Goal: Transaction & Acquisition: Purchase product/service

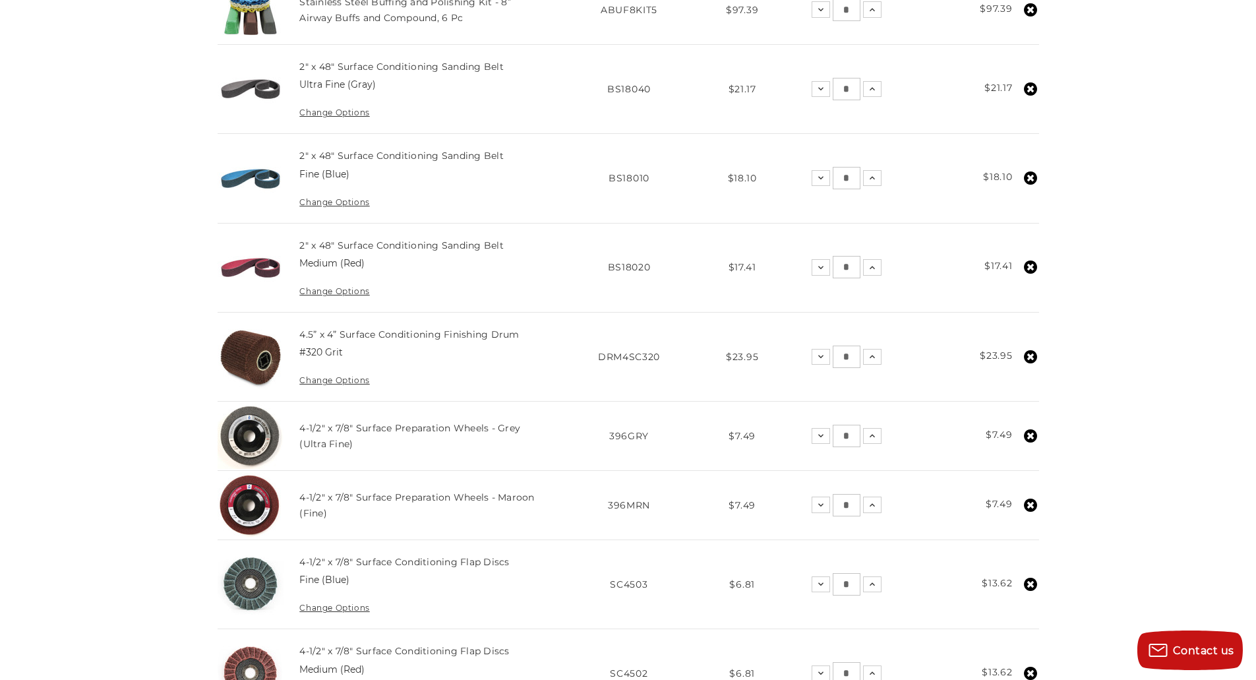
scroll to position [462, 0]
click at [1030, 359] on use at bounding box center [1030, 356] width 13 height 13
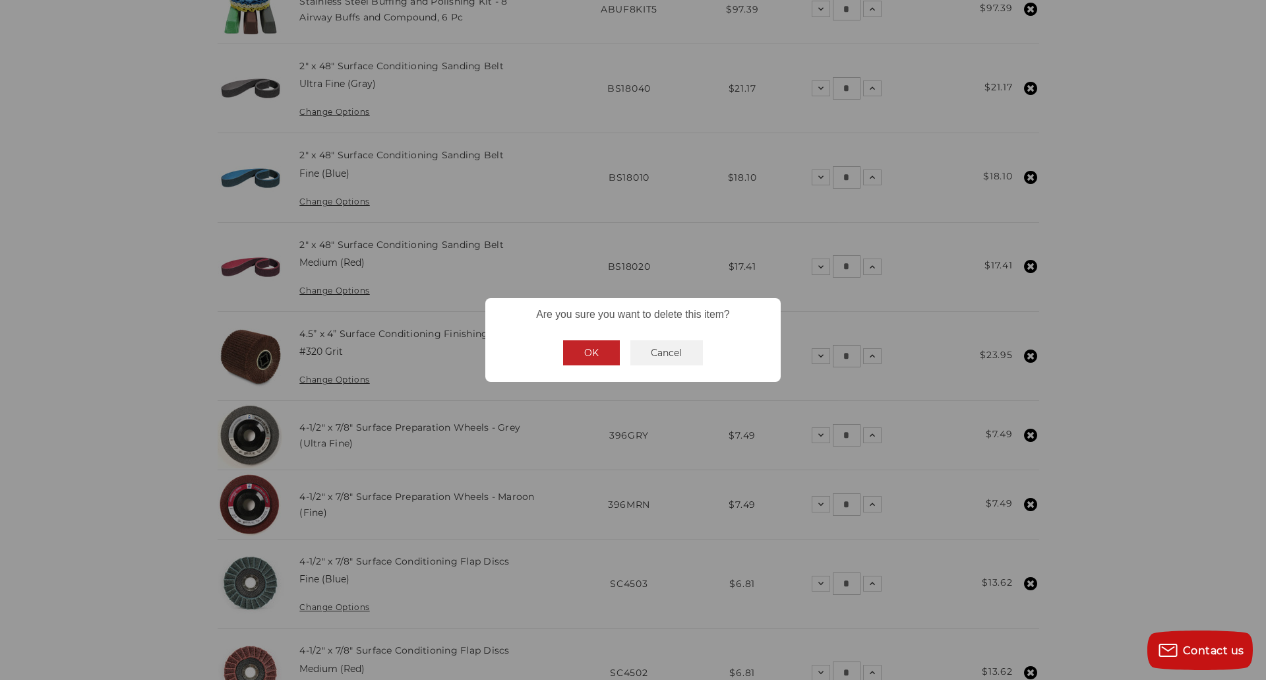
click at [582, 358] on button "OK" at bounding box center [591, 352] width 57 height 25
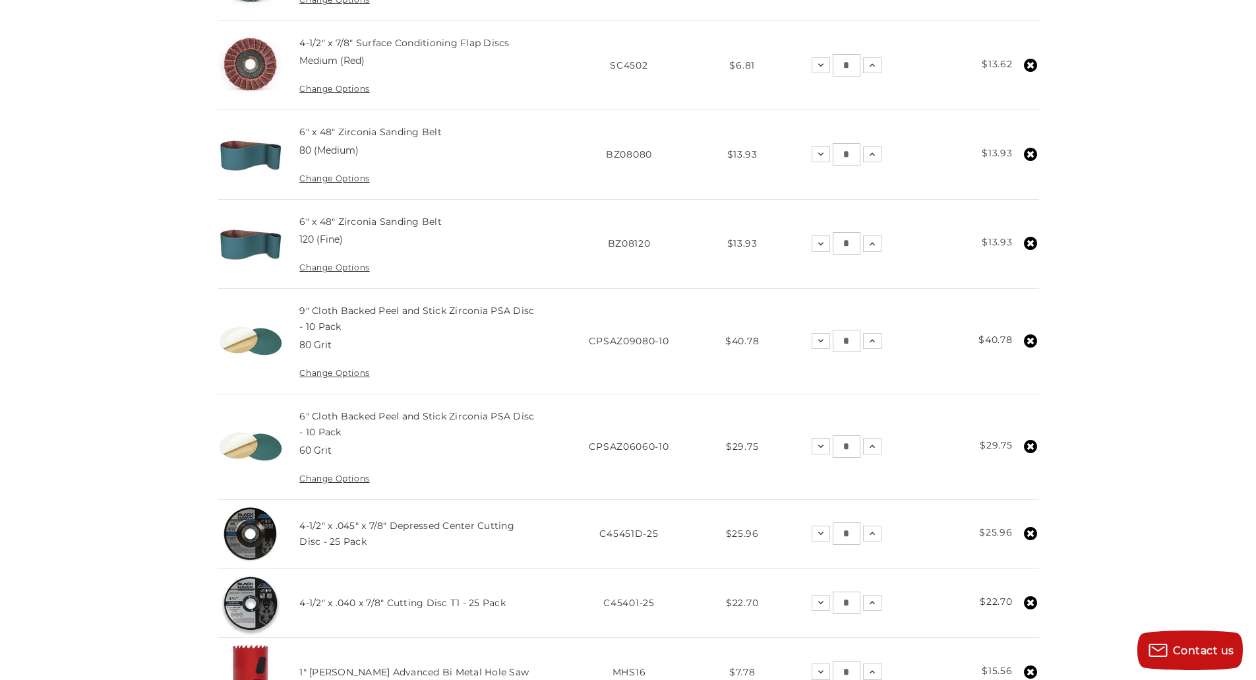
scroll to position [989, 0]
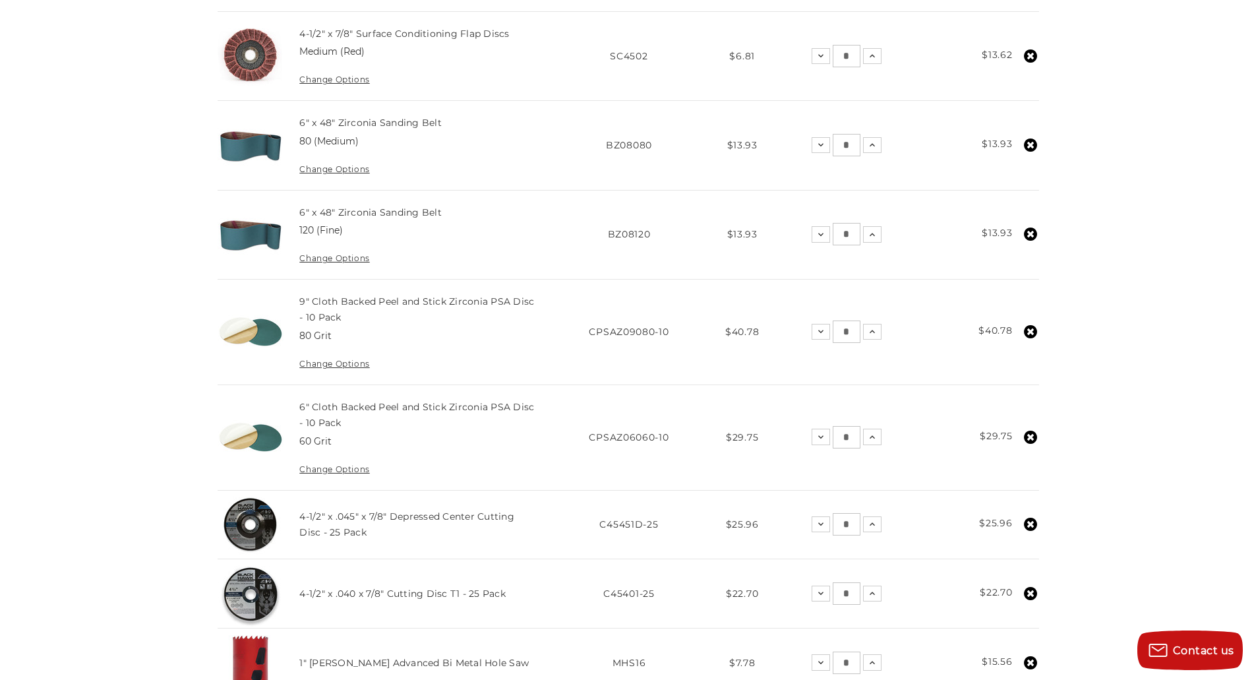
click at [1030, 328] on use at bounding box center [1030, 331] width 13 height 13
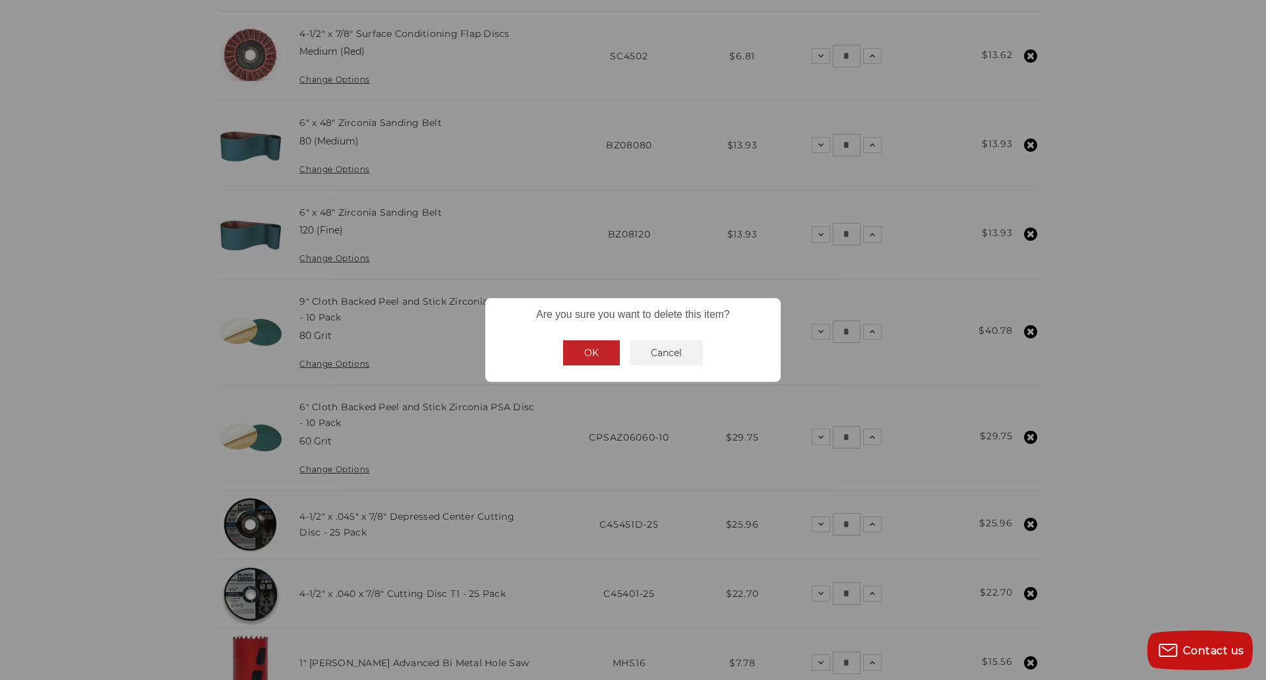
click at [599, 353] on button "OK" at bounding box center [591, 352] width 57 height 25
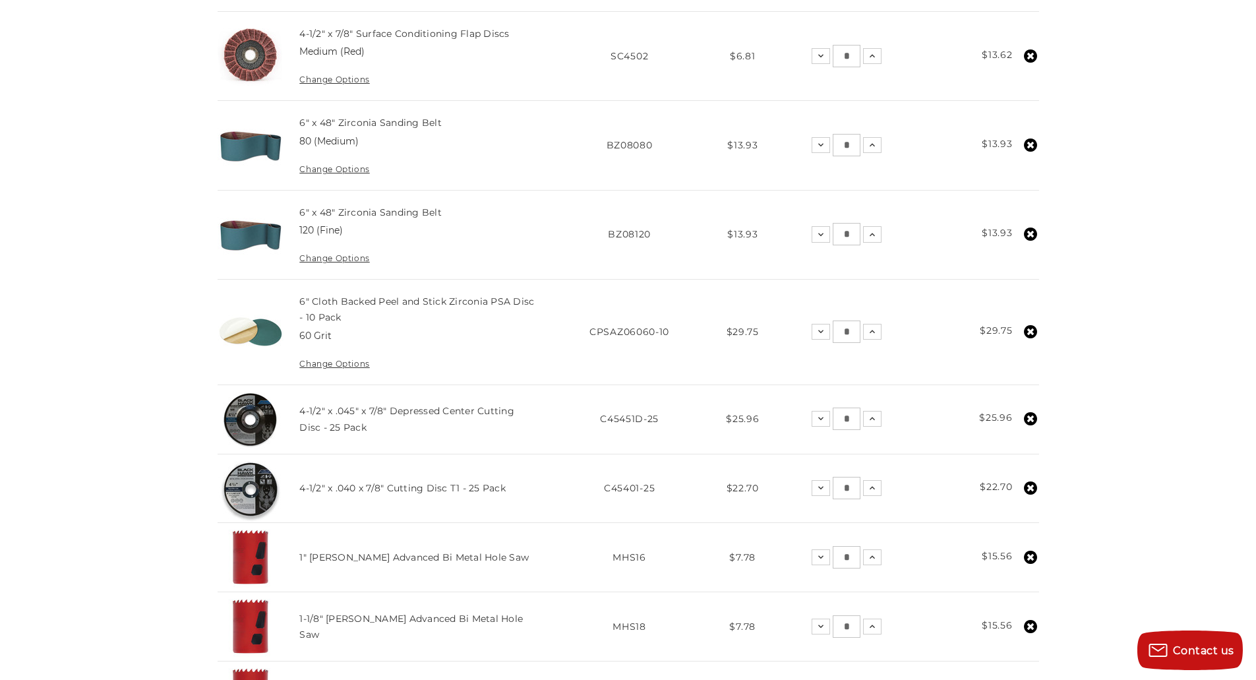
click at [1033, 334] on icon at bounding box center [1030, 331] width 13 height 13
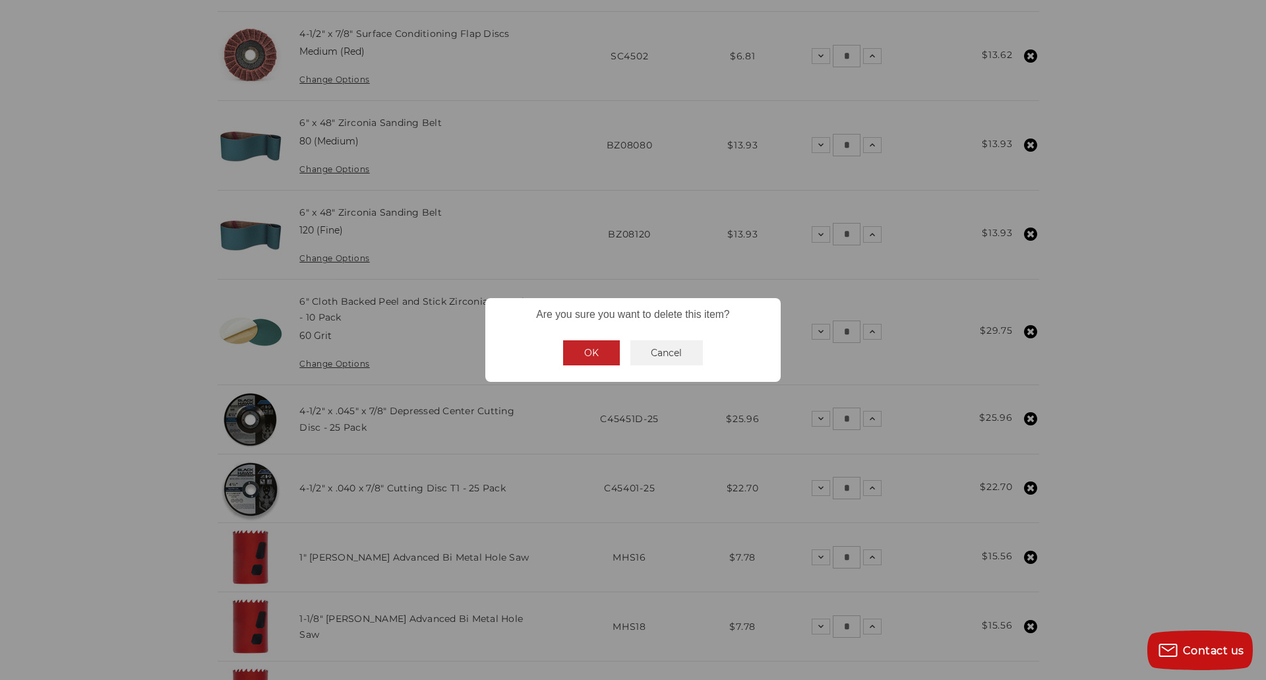
click at [588, 355] on button "OK" at bounding box center [591, 352] width 57 height 25
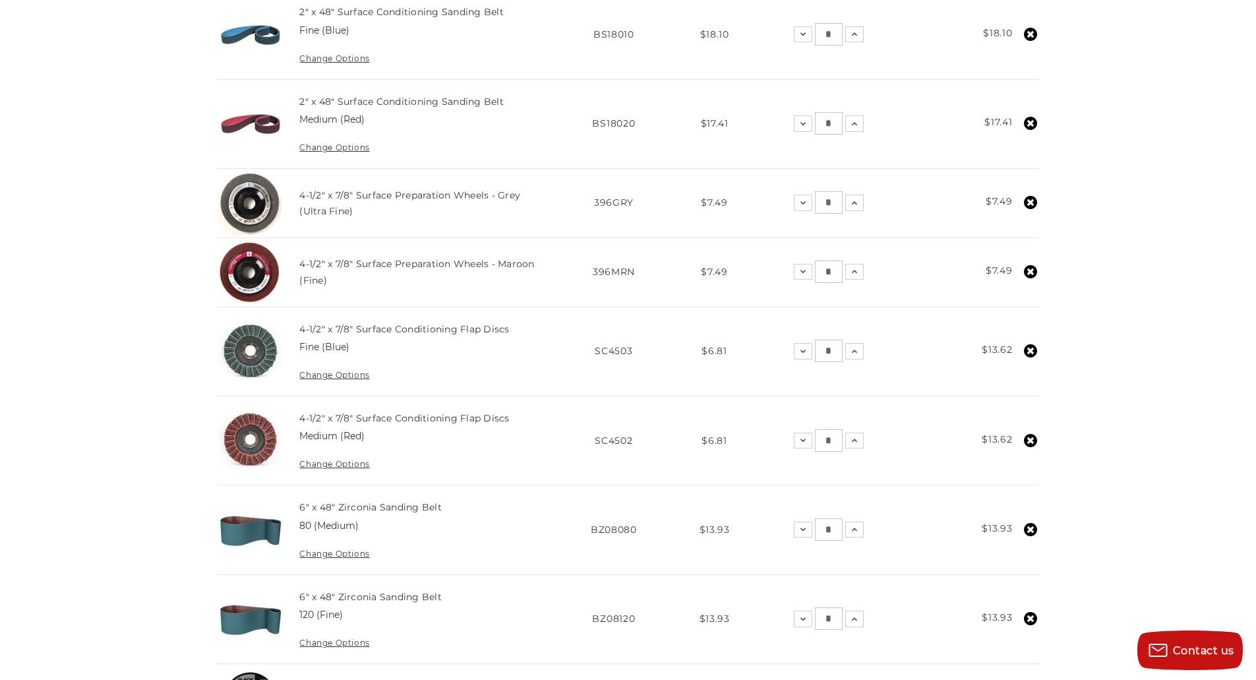
scroll to position [594, 0]
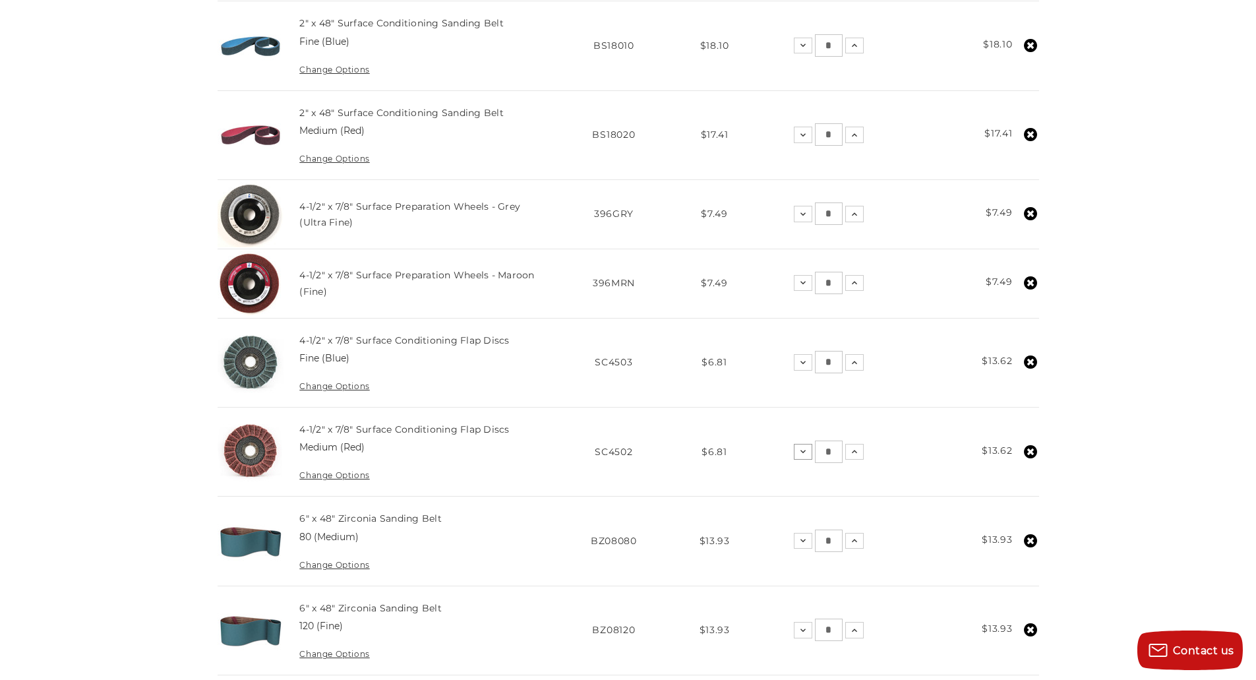
click at [801, 452] on icon at bounding box center [803, 451] width 11 height 11
click at [808, 363] on icon at bounding box center [803, 362] width 11 height 11
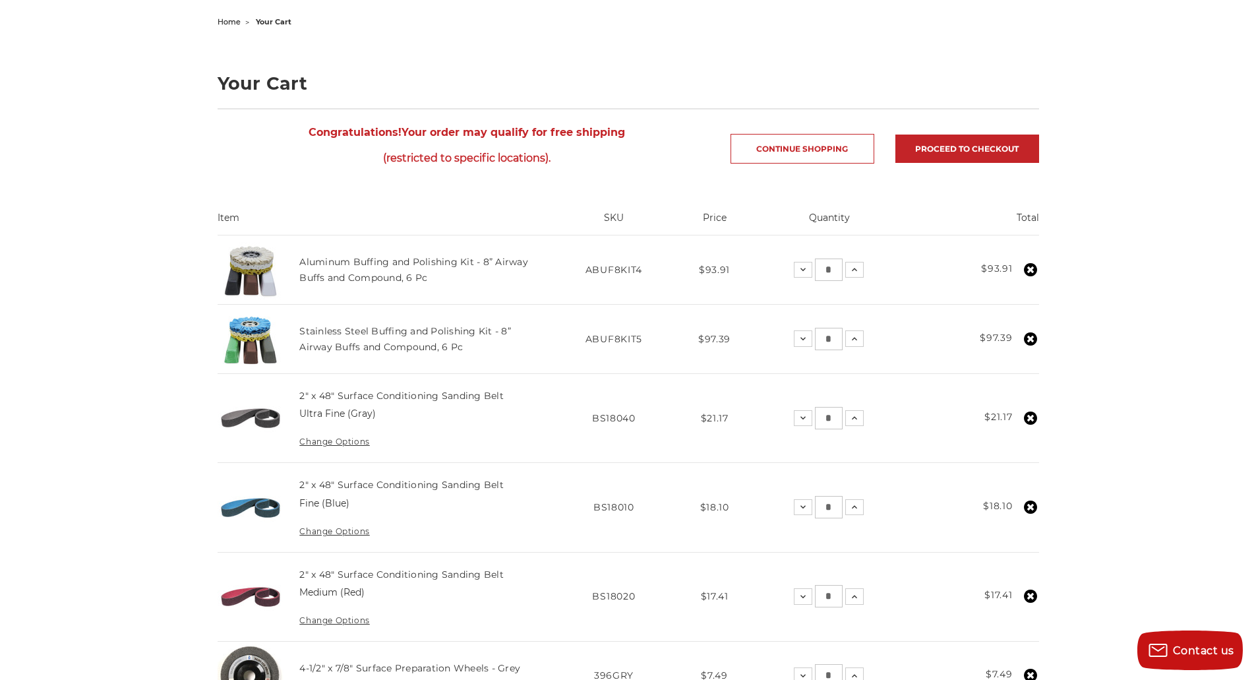
scroll to position [0, 0]
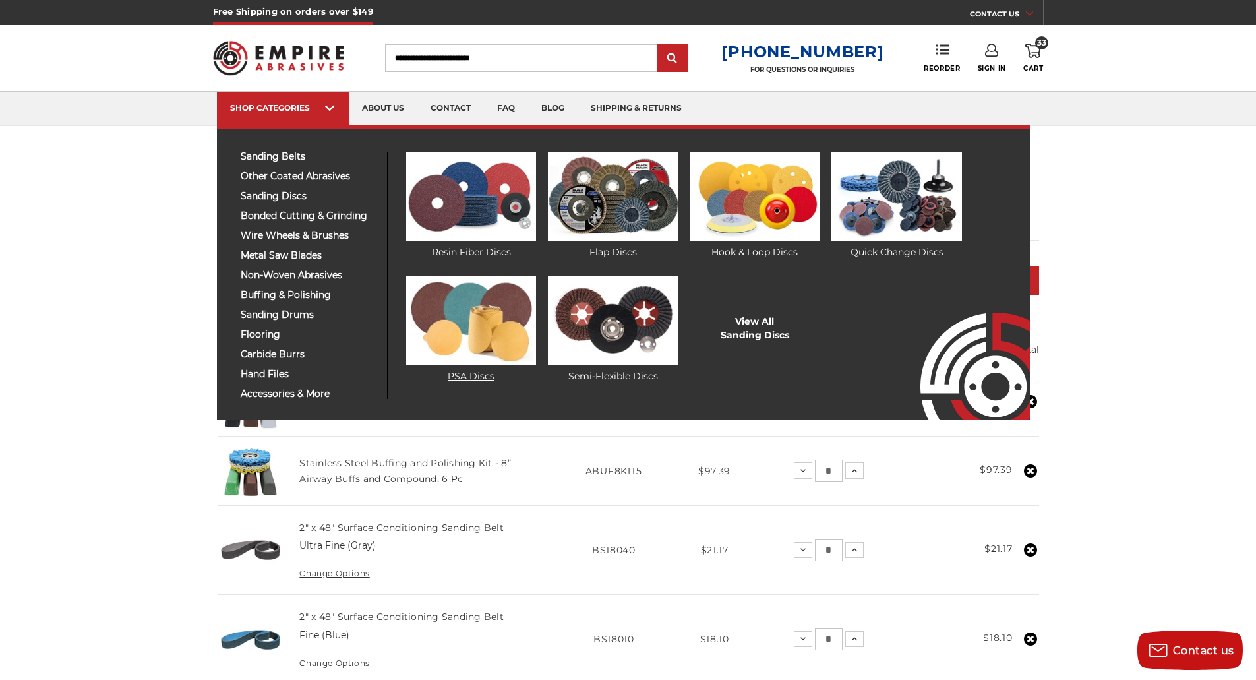
click at [504, 309] on img at bounding box center [471, 320] width 130 height 89
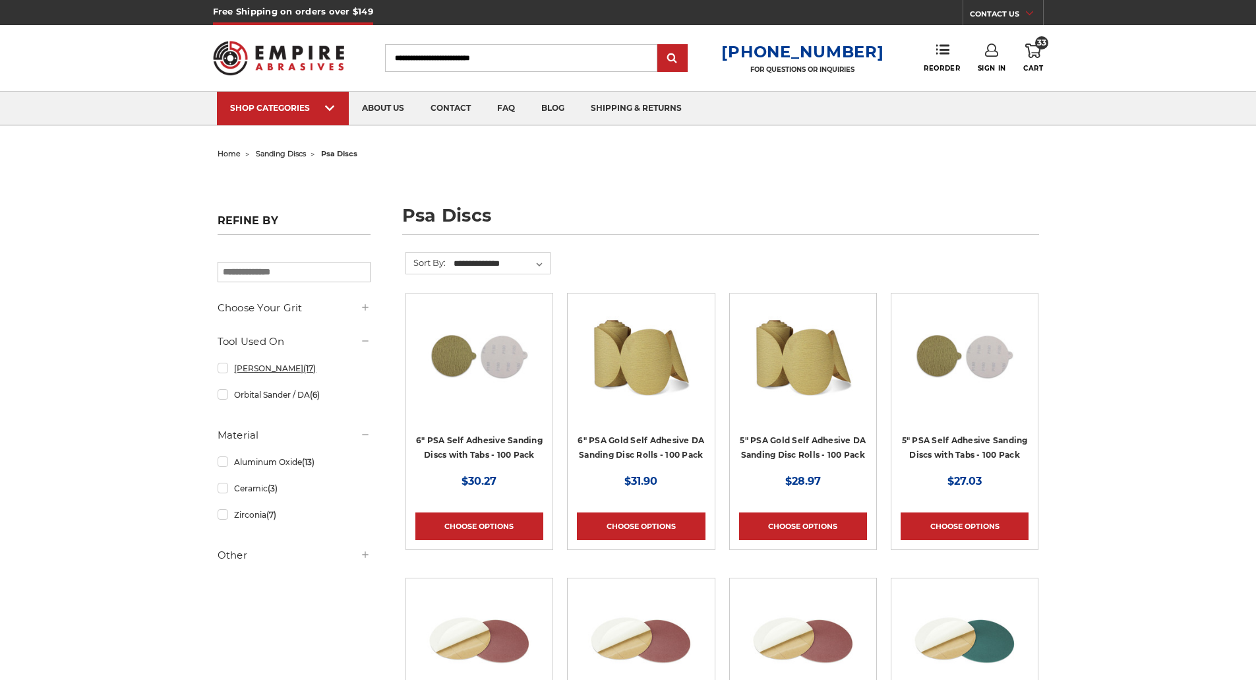
click at [250, 373] on link "Bench Sander (17)" at bounding box center [294, 368] width 153 height 23
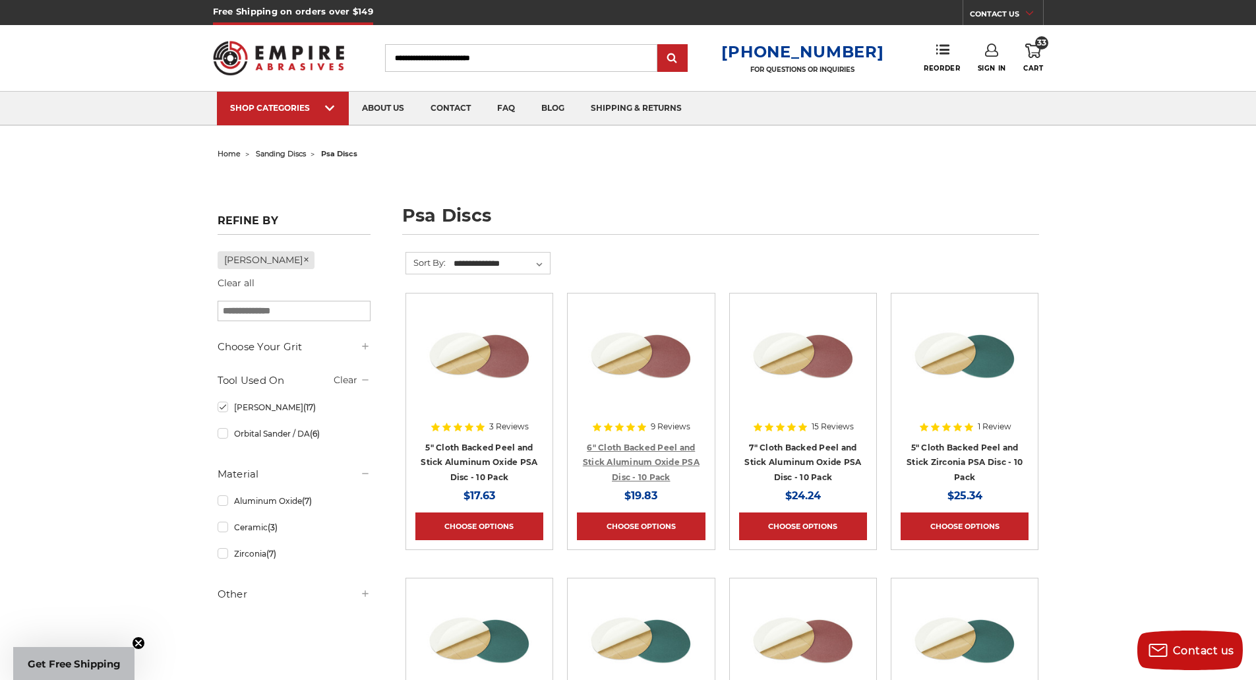
click at [647, 447] on link "6" Cloth Backed Peel and Stick Aluminum Oxide PSA Disc - 10 Pack" at bounding box center [641, 462] width 117 height 40
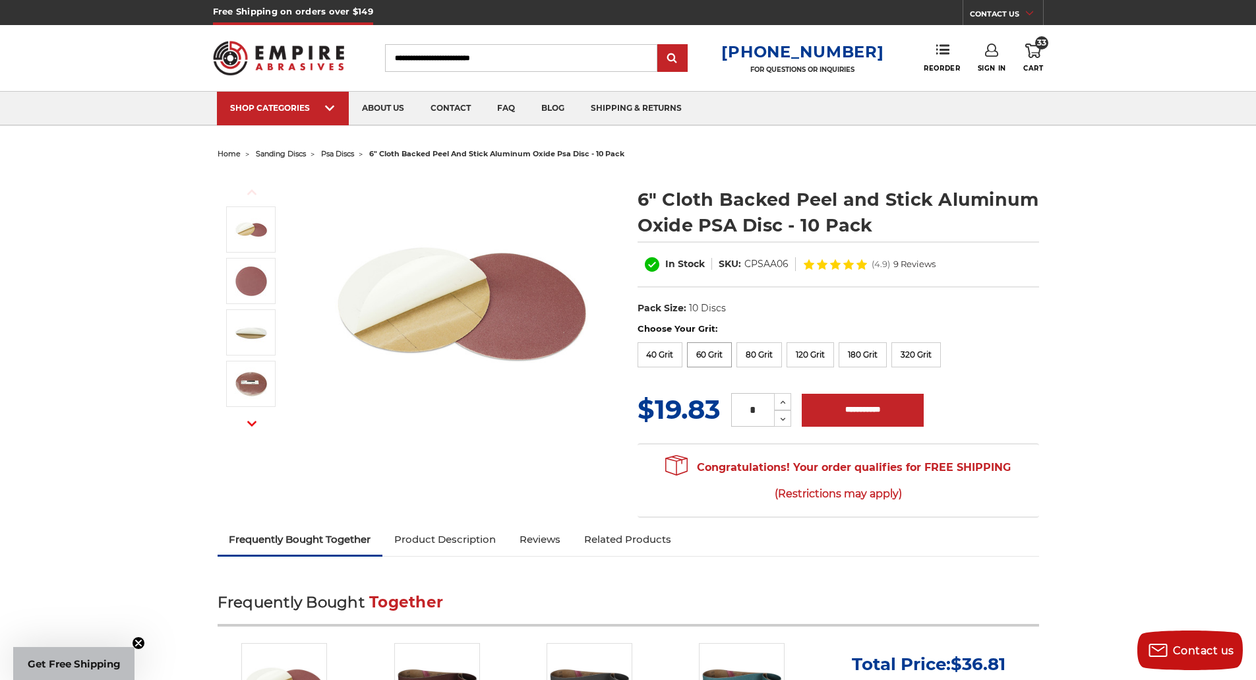
click at [717, 355] on label "60 Grit" at bounding box center [709, 354] width 45 height 25
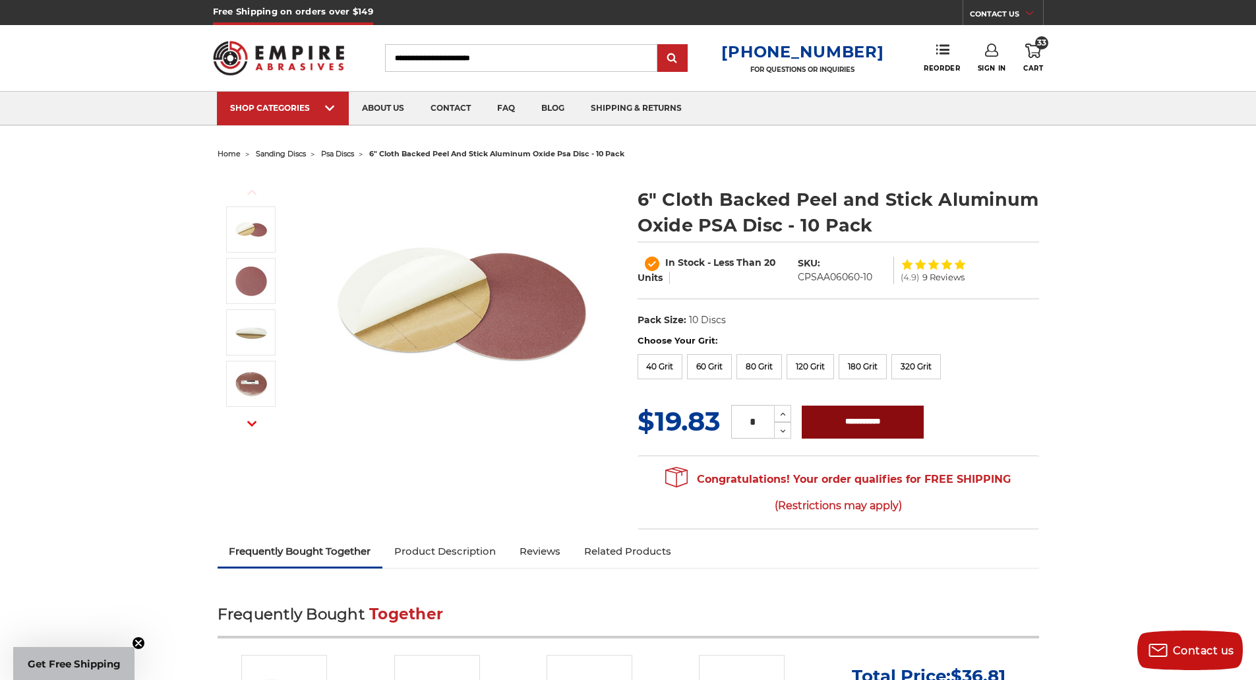
click at [857, 421] on input "**********" at bounding box center [863, 422] width 122 height 33
type input "**********"
click at [337, 151] on span "psa discs" at bounding box center [337, 153] width 33 height 9
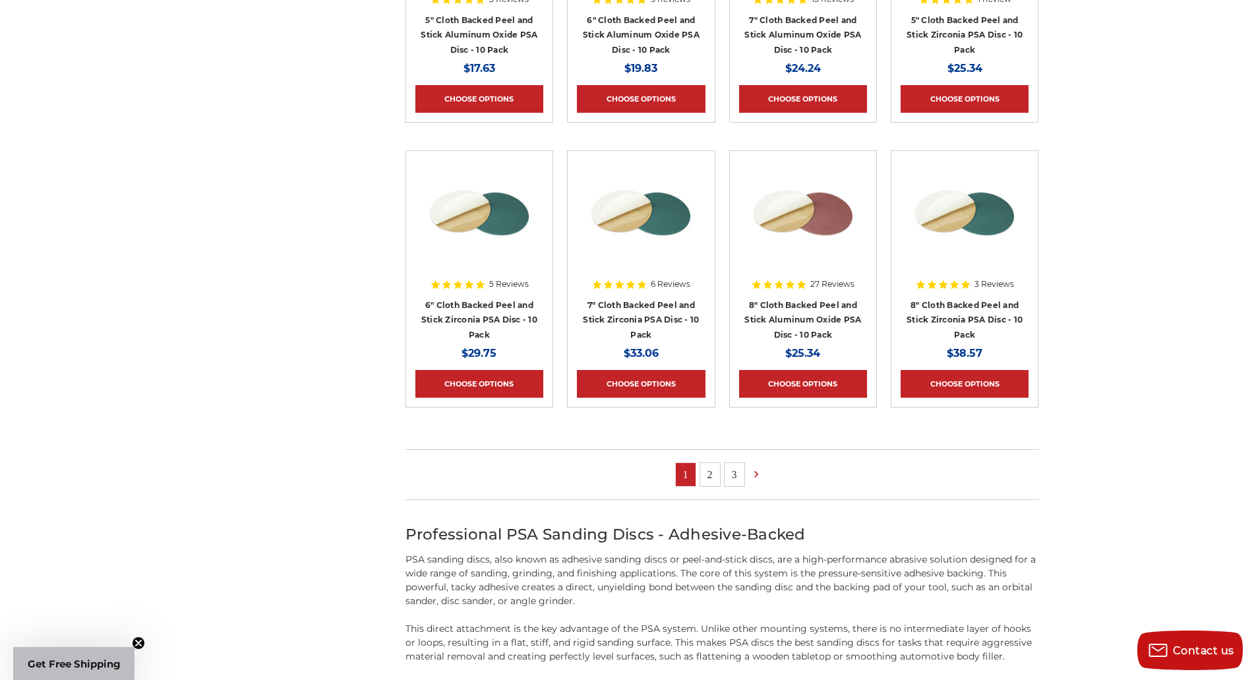
scroll to position [725, 0]
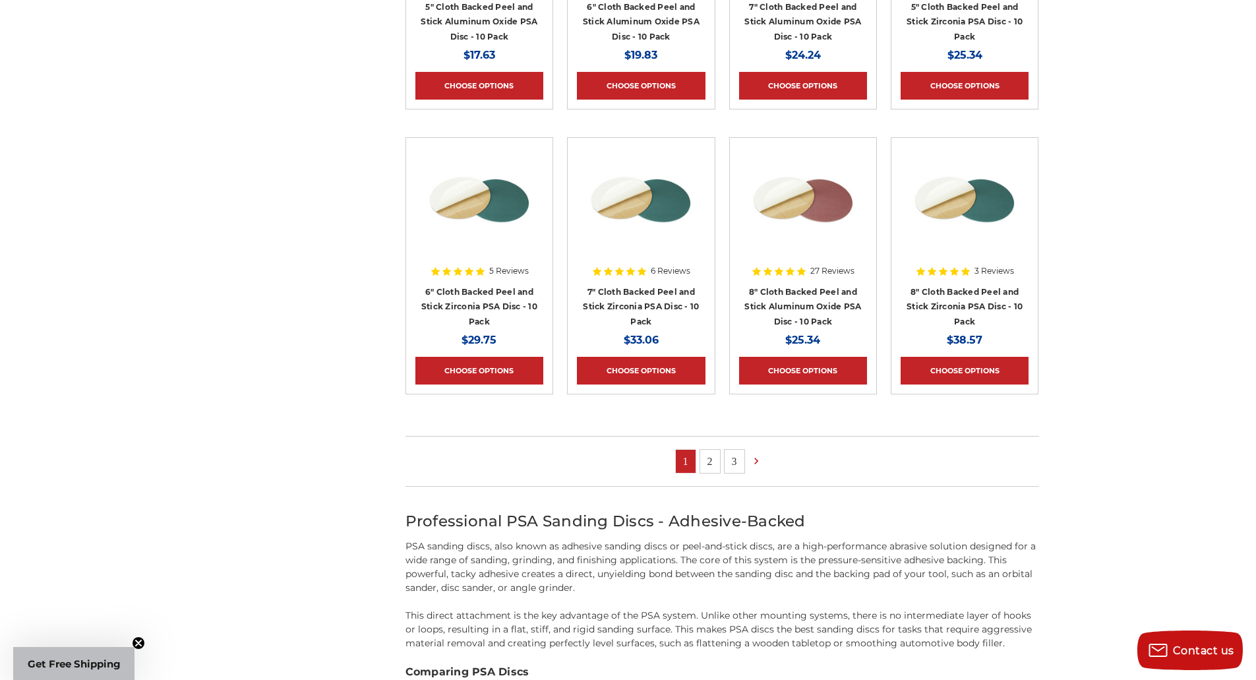
click at [710, 458] on link "2" at bounding box center [710, 461] width 20 height 23
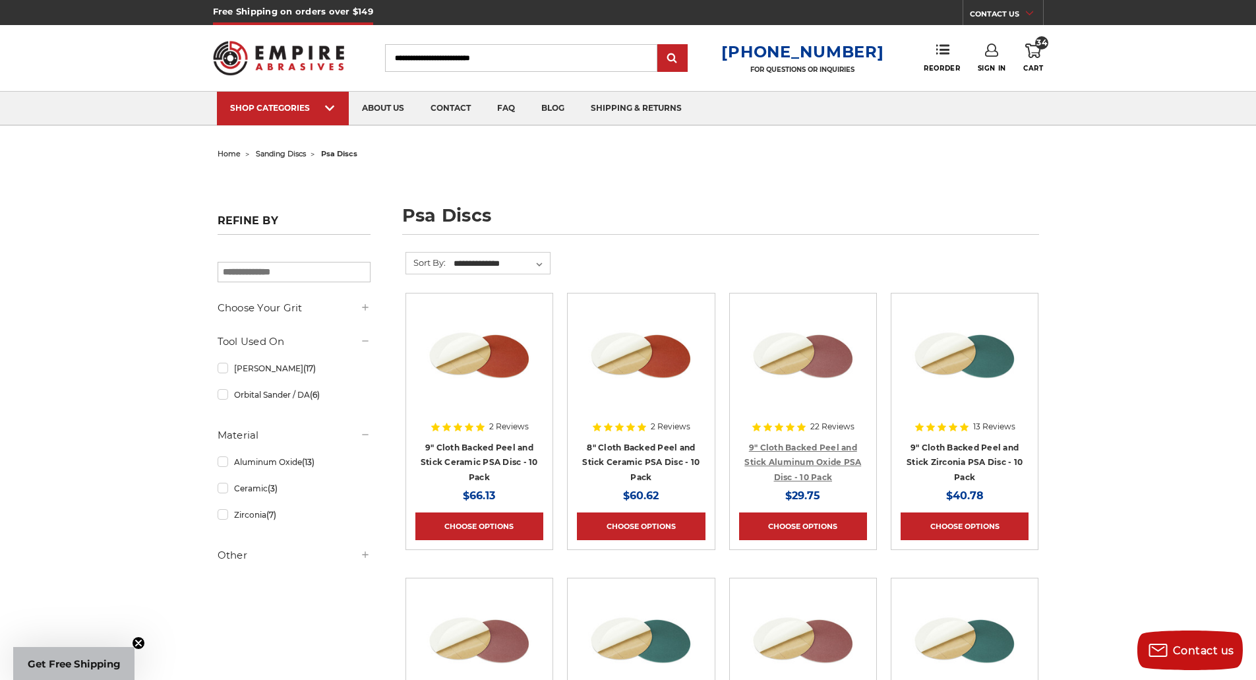
click at [793, 462] on link "9" Cloth Backed Peel and Stick Aluminum Oxide PSA Disc - 10 Pack" at bounding box center [803, 462] width 117 height 40
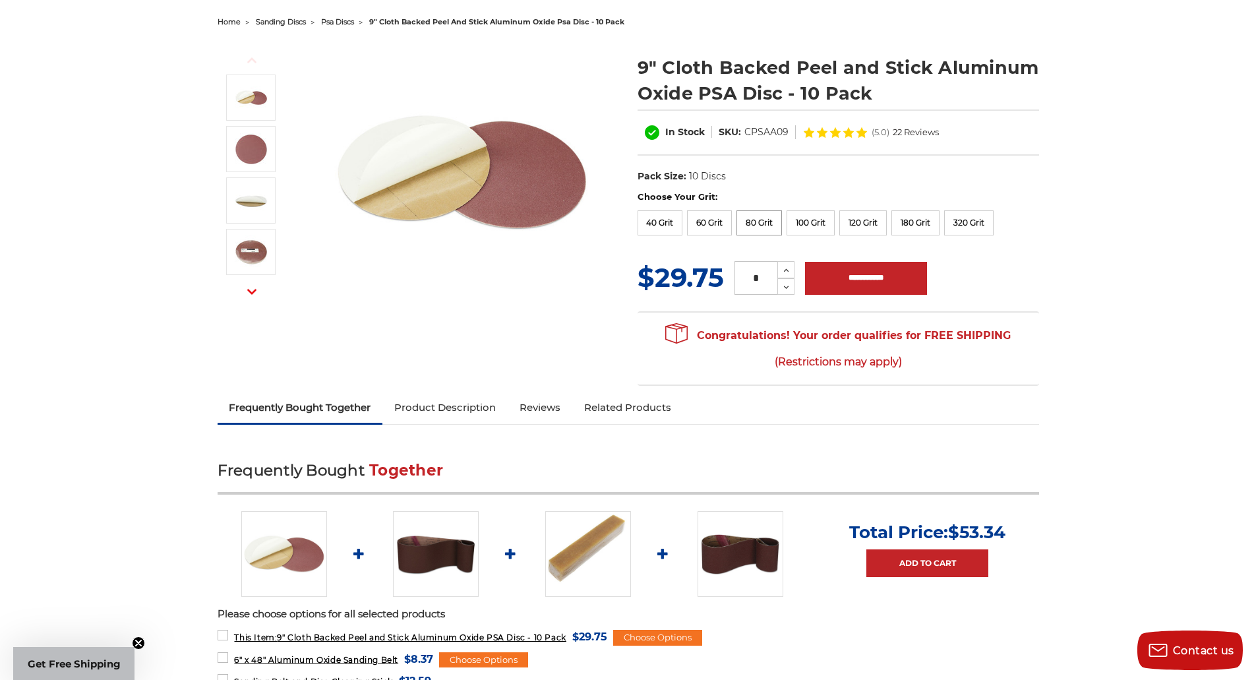
click at [759, 218] on label "80 Grit" at bounding box center [760, 222] width 46 height 25
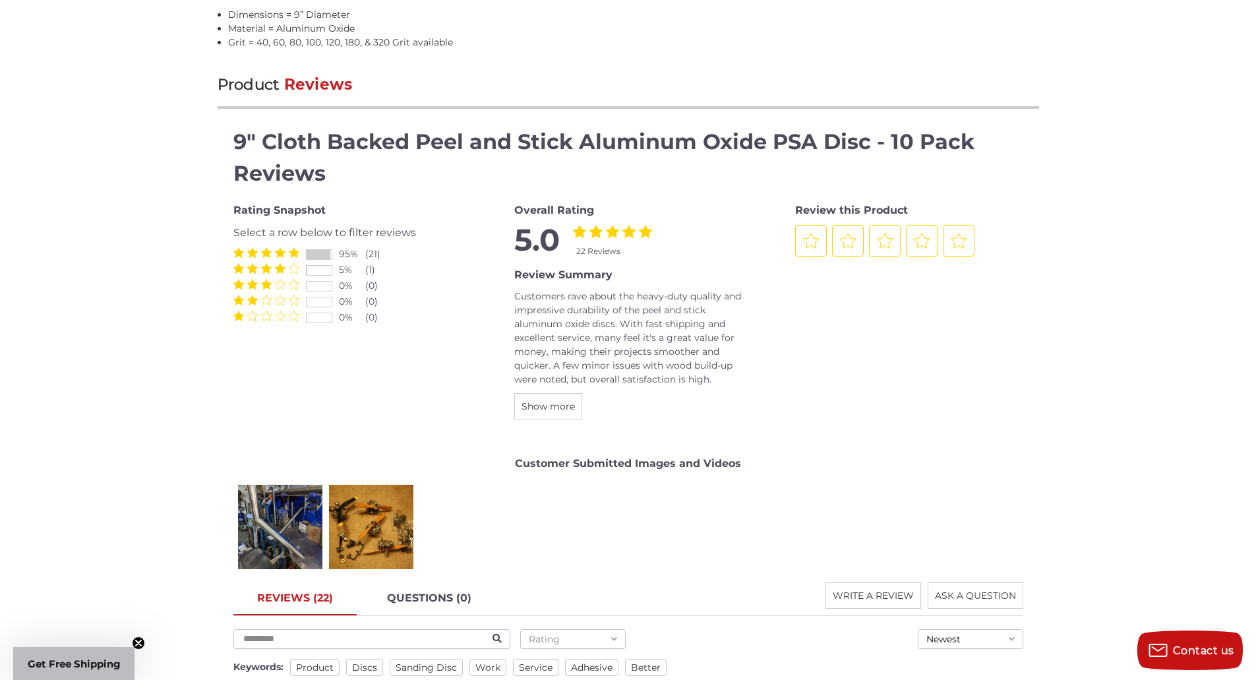
scroll to position [1517, 0]
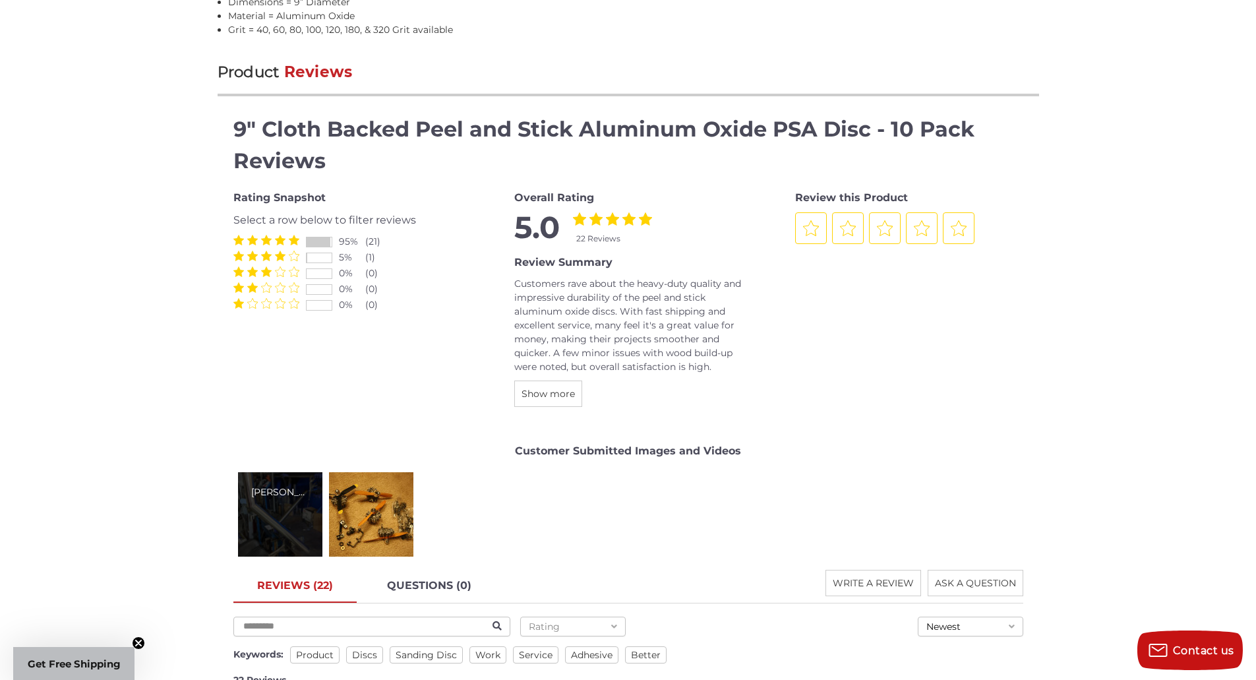
click at [285, 510] on div "John S." at bounding box center [280, 514] width 84 height 84
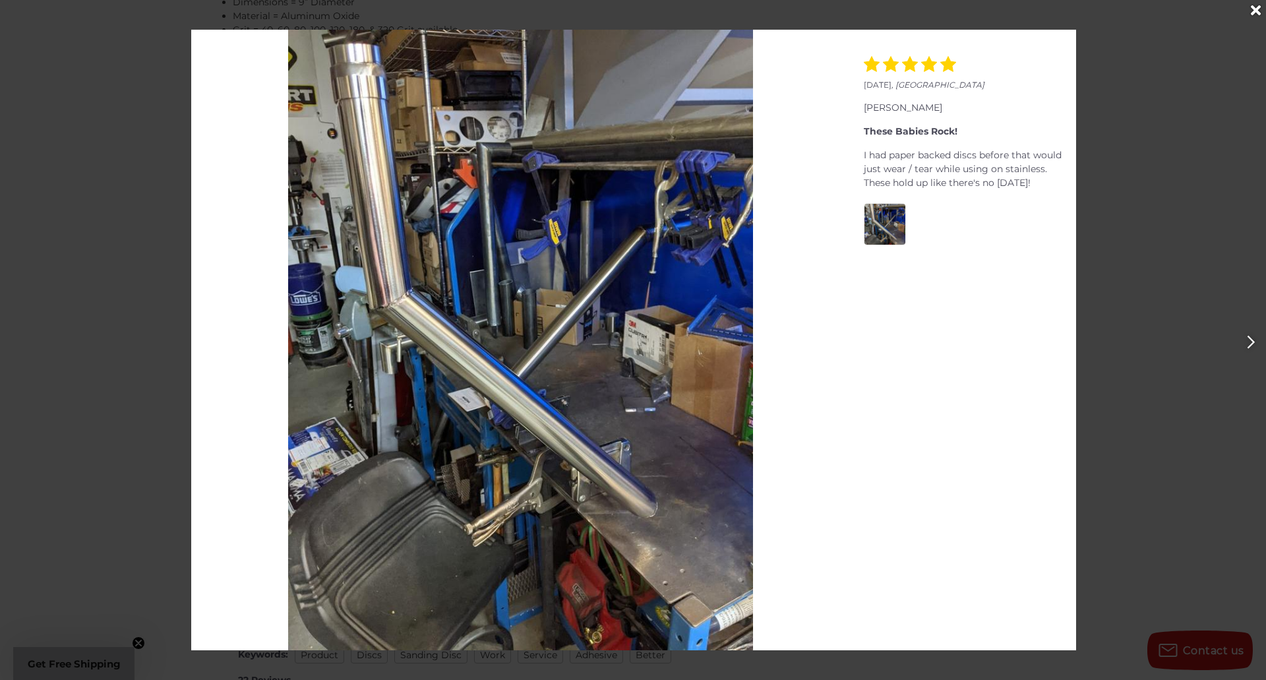
click at [1225, 197] on div at bounding box center [633, 340] width 1266 height 680
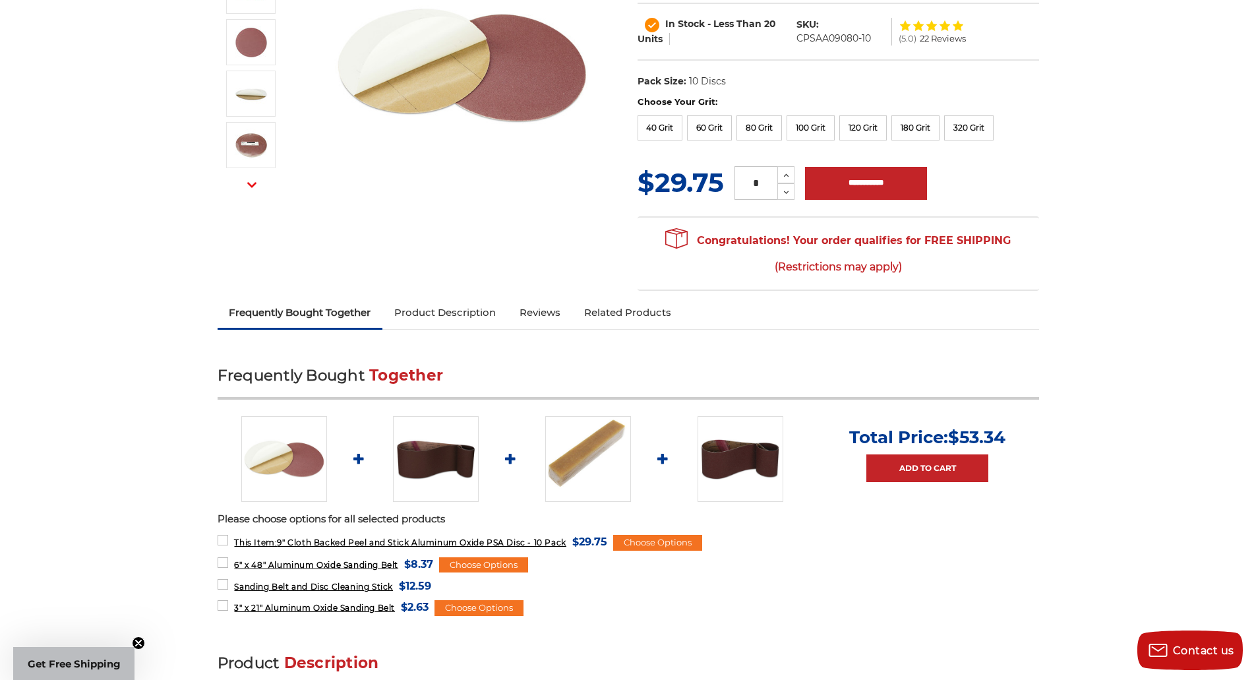
scroll to position [66, 0]
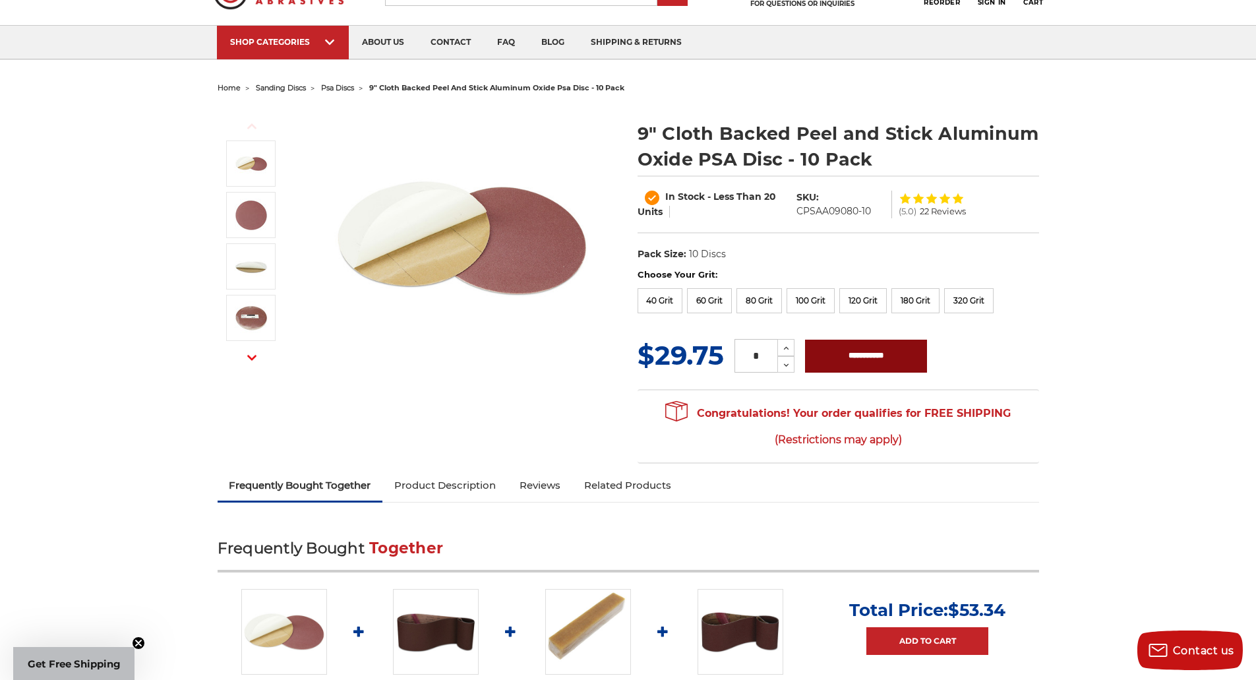
click at [880, 362] on input "**********" at bounding box center [866, 356] width 122 height 33
type input "**********"
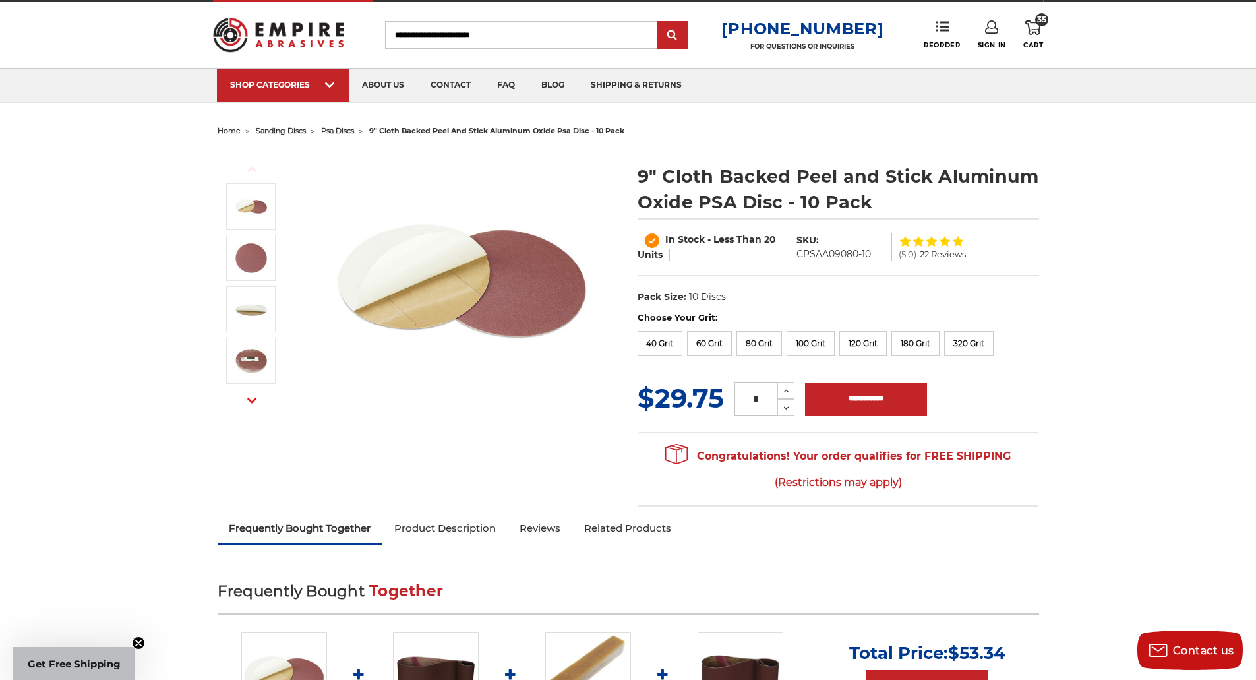
scroll to position [0, 0]
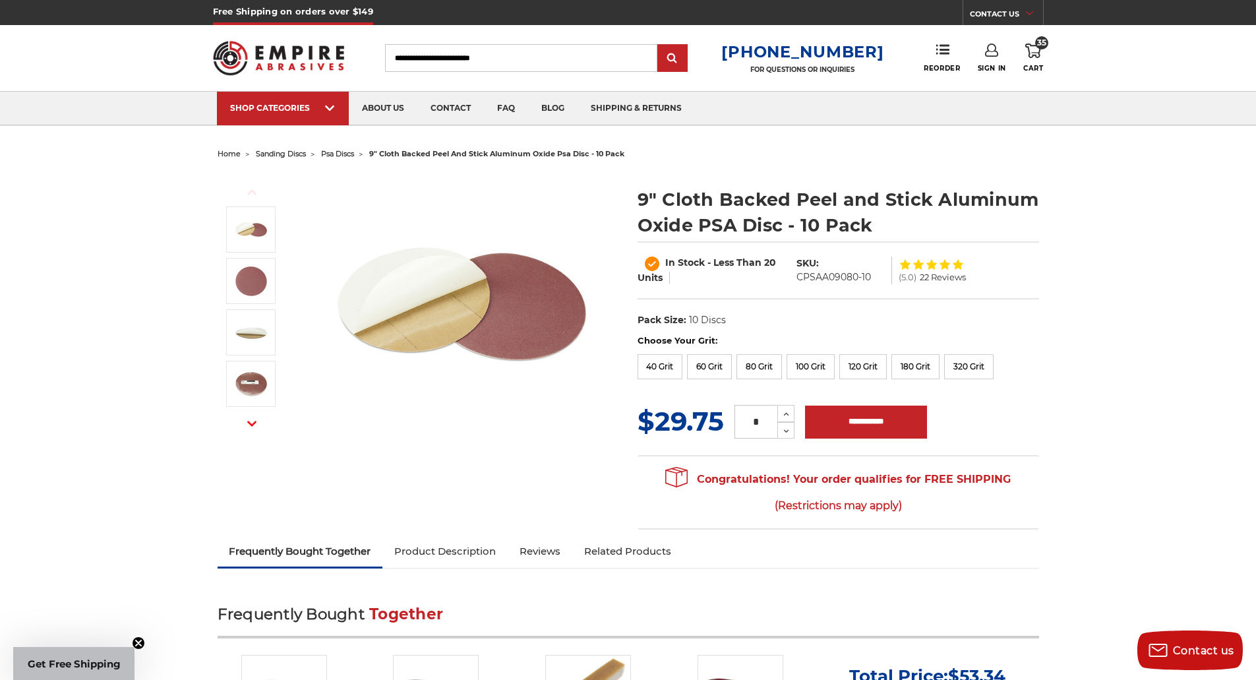
click at [1044, 57] on header "Free Shipping on orders over $149 CONTACT US Monday - Friday (excluding holiday…" at bounding box center [628, 63] width 1256 height 126
click at [1031, 65] on span "Cart" at bounding box center [1033, 68] width 20 height 9
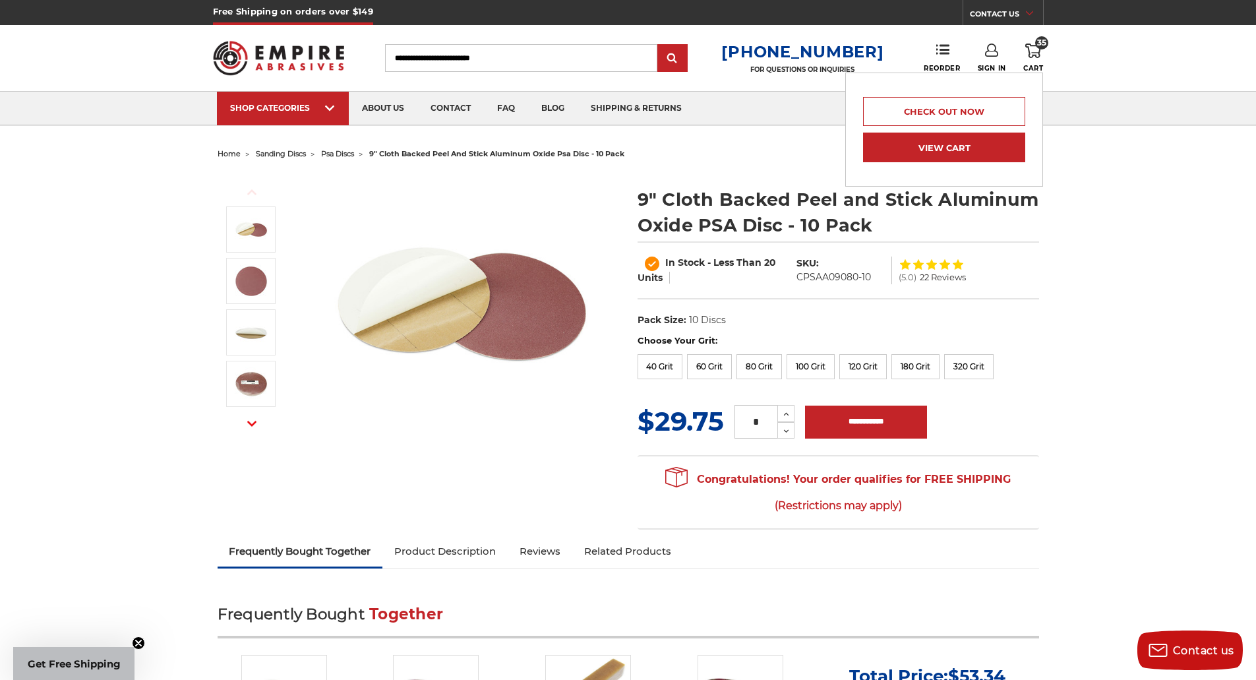
click at [991, 152] on link "View Cart" at bounding box center [944, 148] width 162 height 30
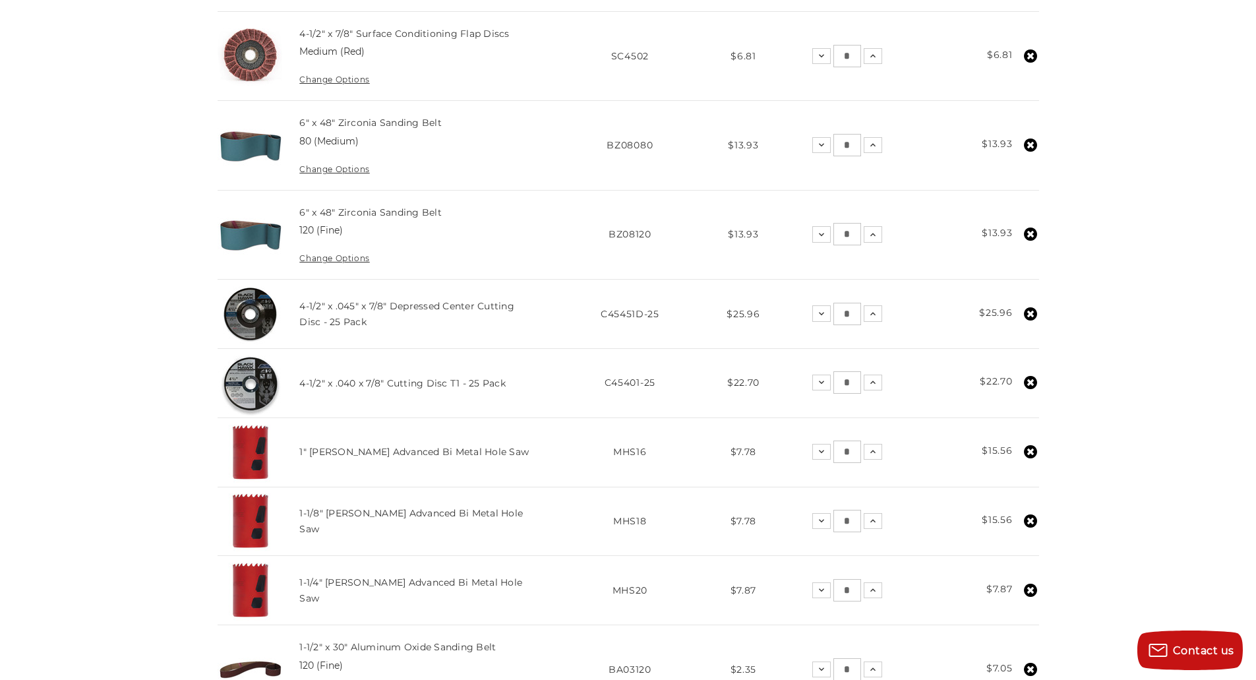
scroll to position [1055, 0]
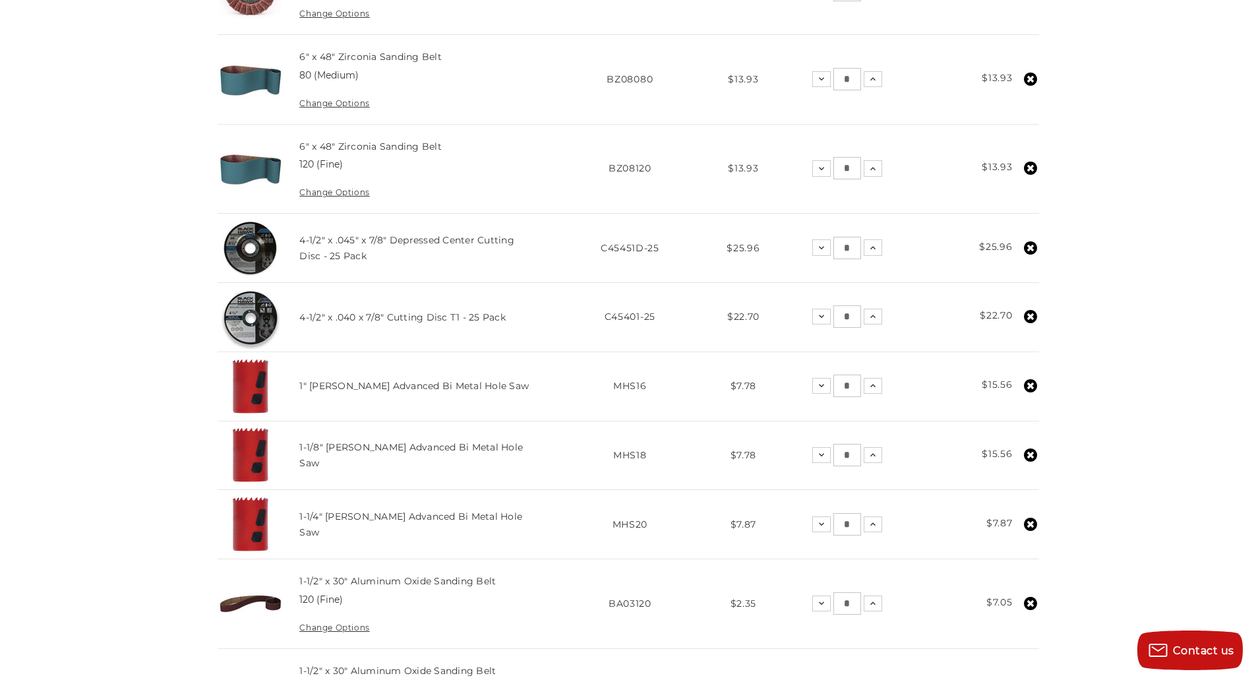
click at [1034, 166] on use at bounding box center [1030, 168] width 13 height 13
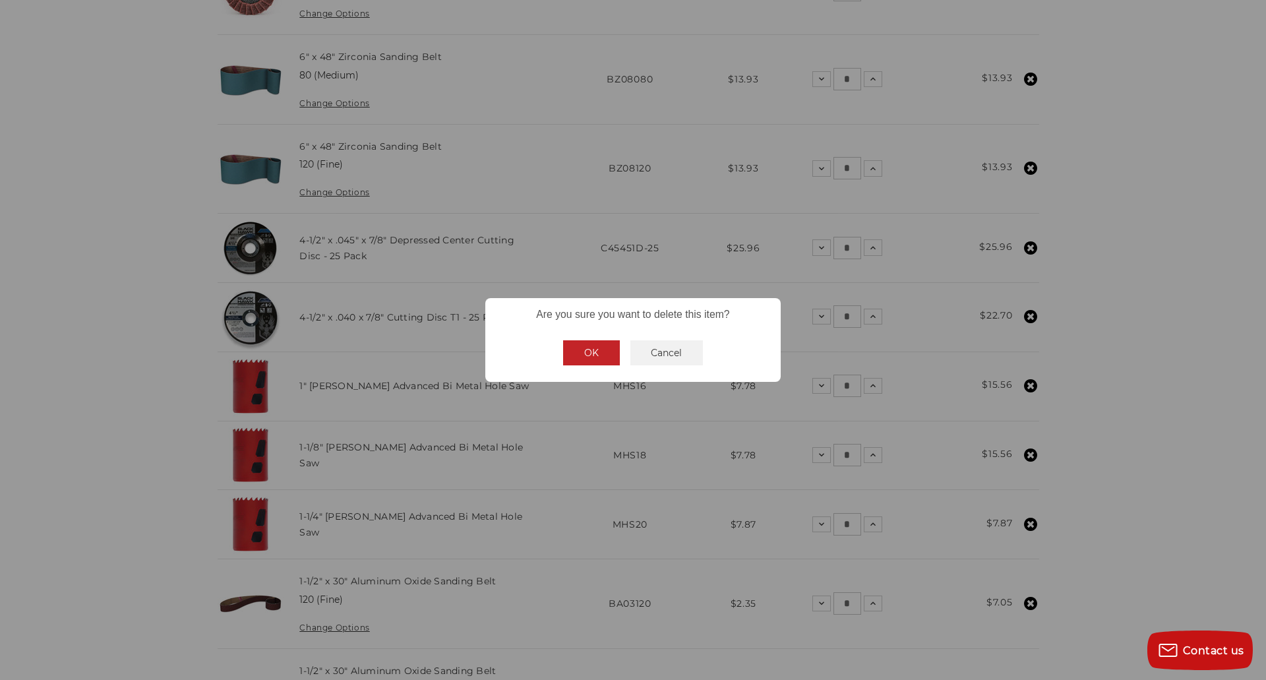
click at [608, 344] on button "OK" at bounding box center [591, 352] width 57 height 25
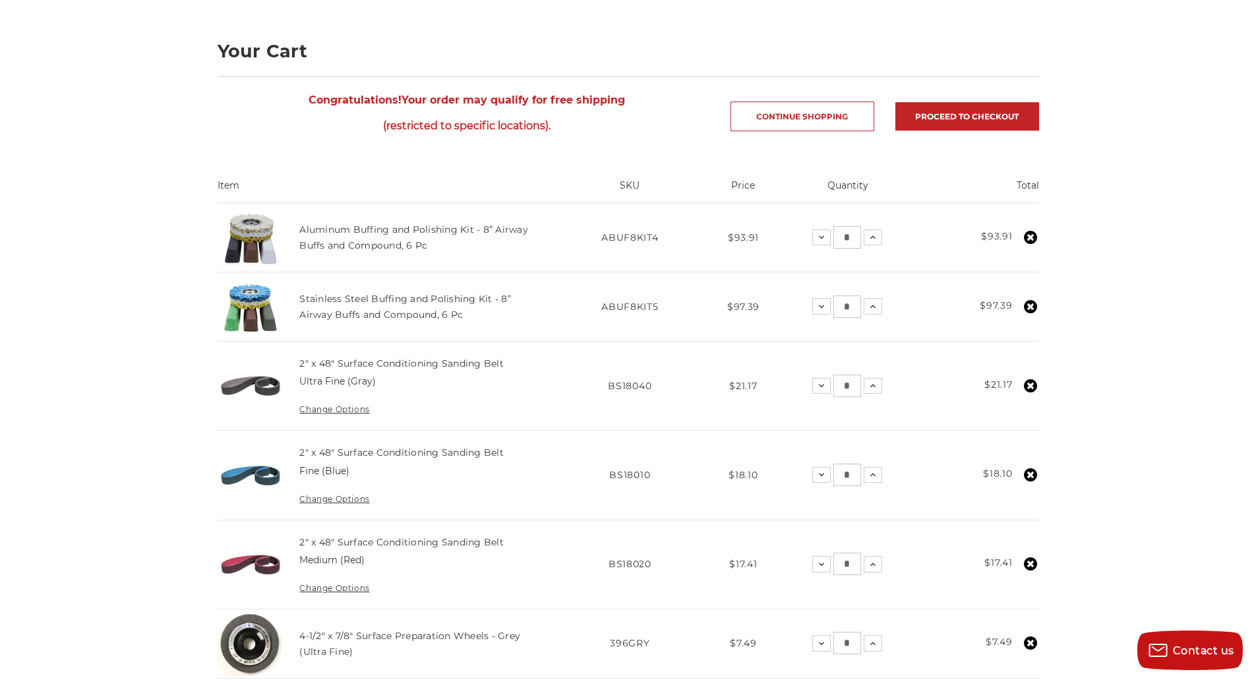
scroll to position [132, 0]
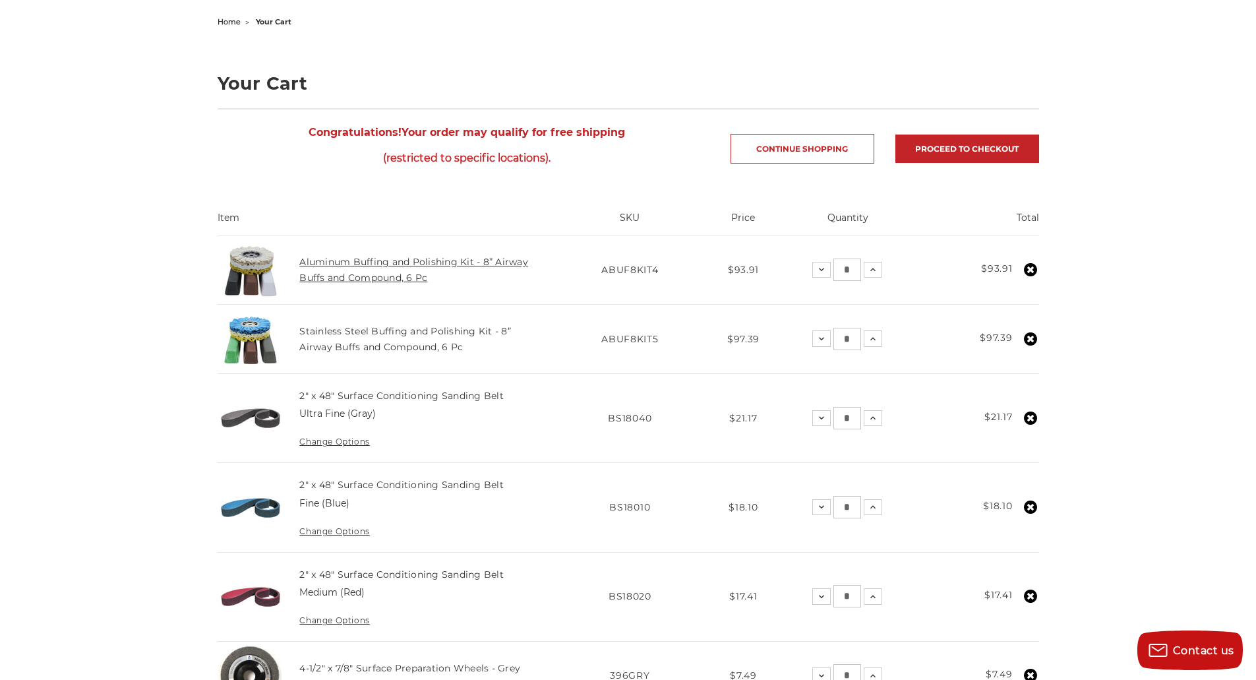
click at [330, 267] on link "Aluminum Buffing and Polishing Kit - 8” Airway Buffs and Compound, 6 Pc" at bounding box center [413, 270] width 229 height 28
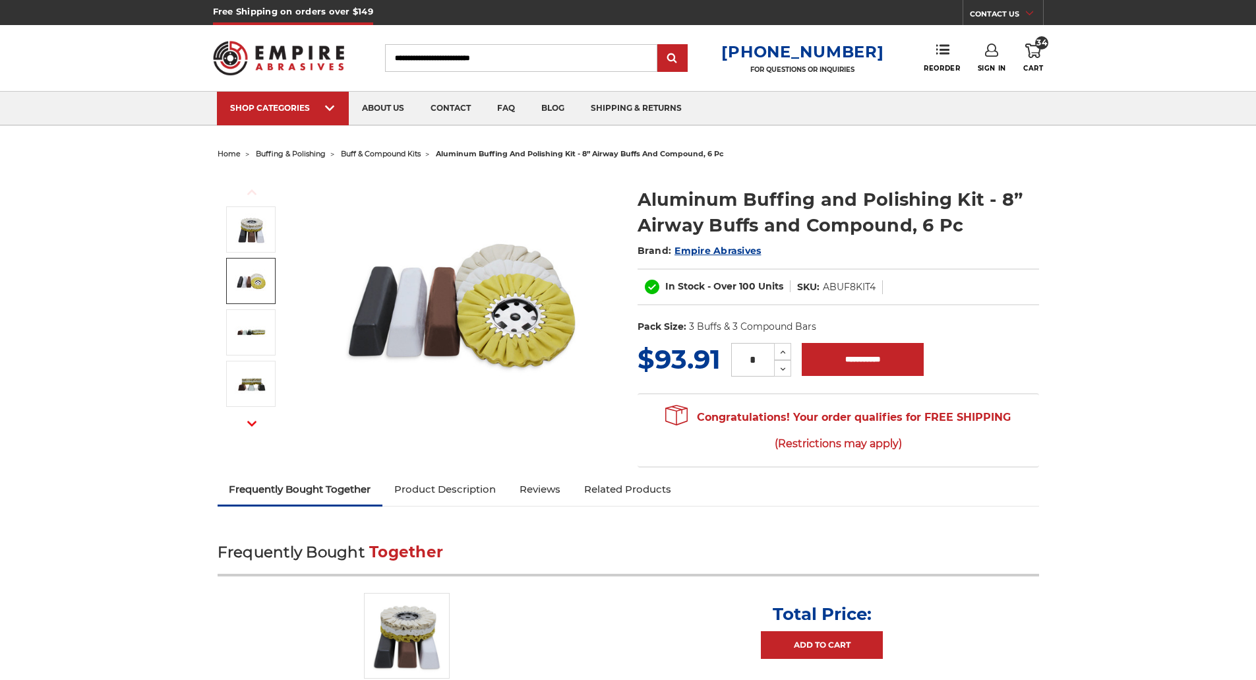
click at [237, 268] on img at bounding box center [251, 280] width 33 height 33
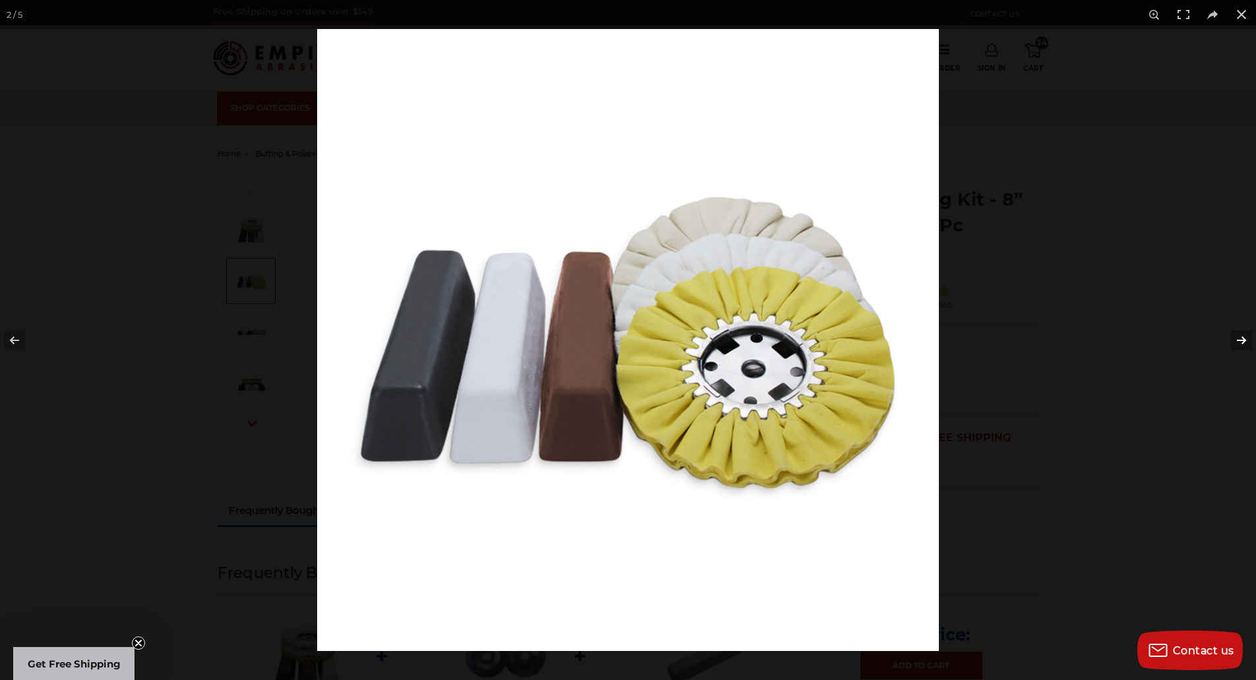
click at [1250, 345] on button at bounding box center [1233, 340] width 46 height 66
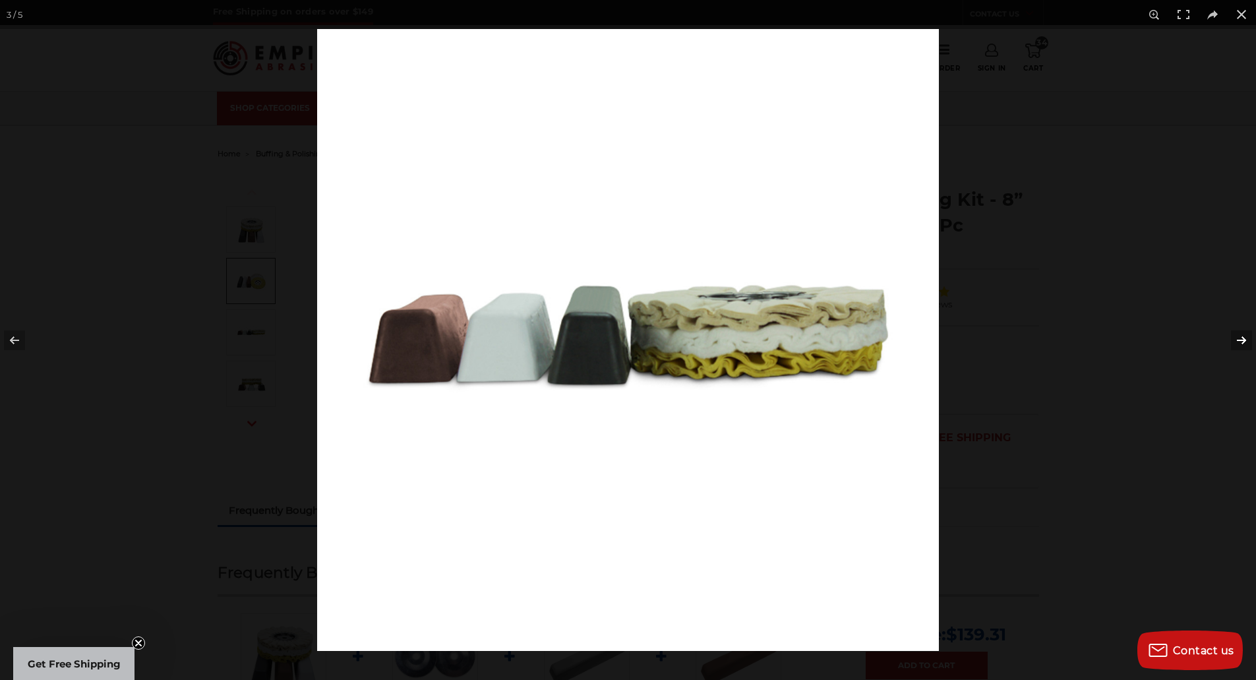
click at [1250, 343] on button at bounding box center [1233, 340] width 46 height 66
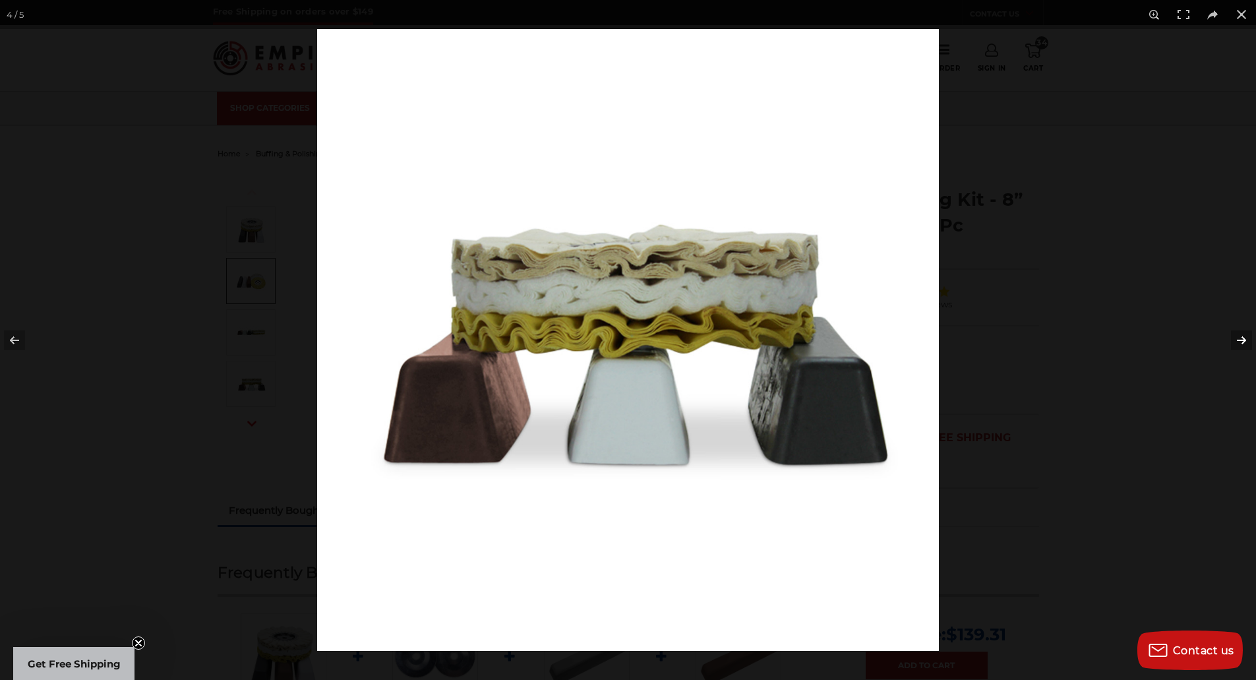
click at [1247, 340] on button at bounding box center [1233, 340] width 46 height 66
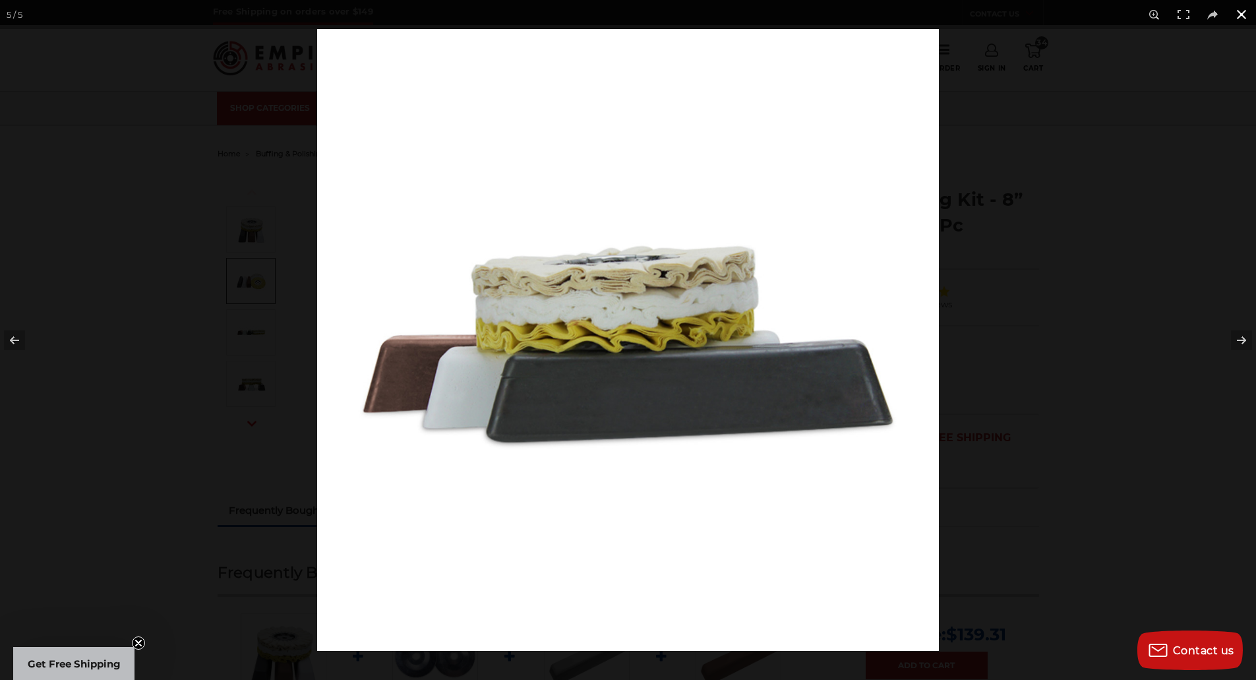
click at [1153, 327] on div at bounding box center [945, 369] width 1256 height 680
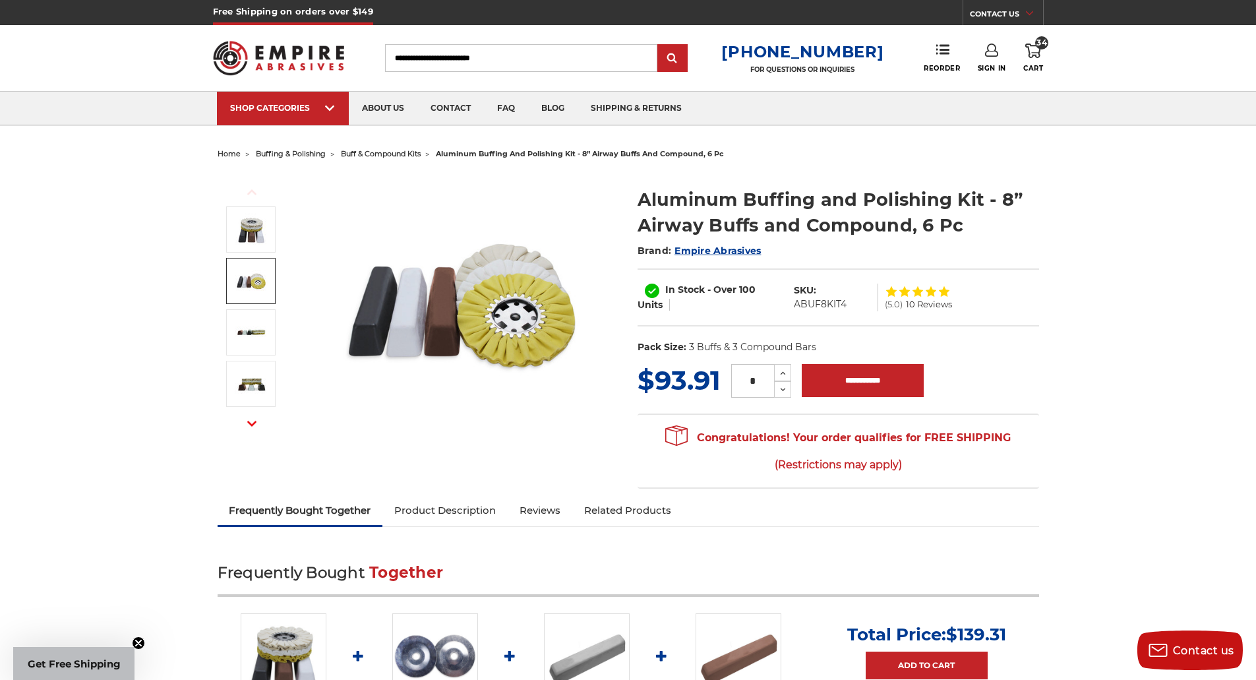
click at [406, 152] on span "buff & compound kits" at bounding box center [381, 153] width 80 height 9
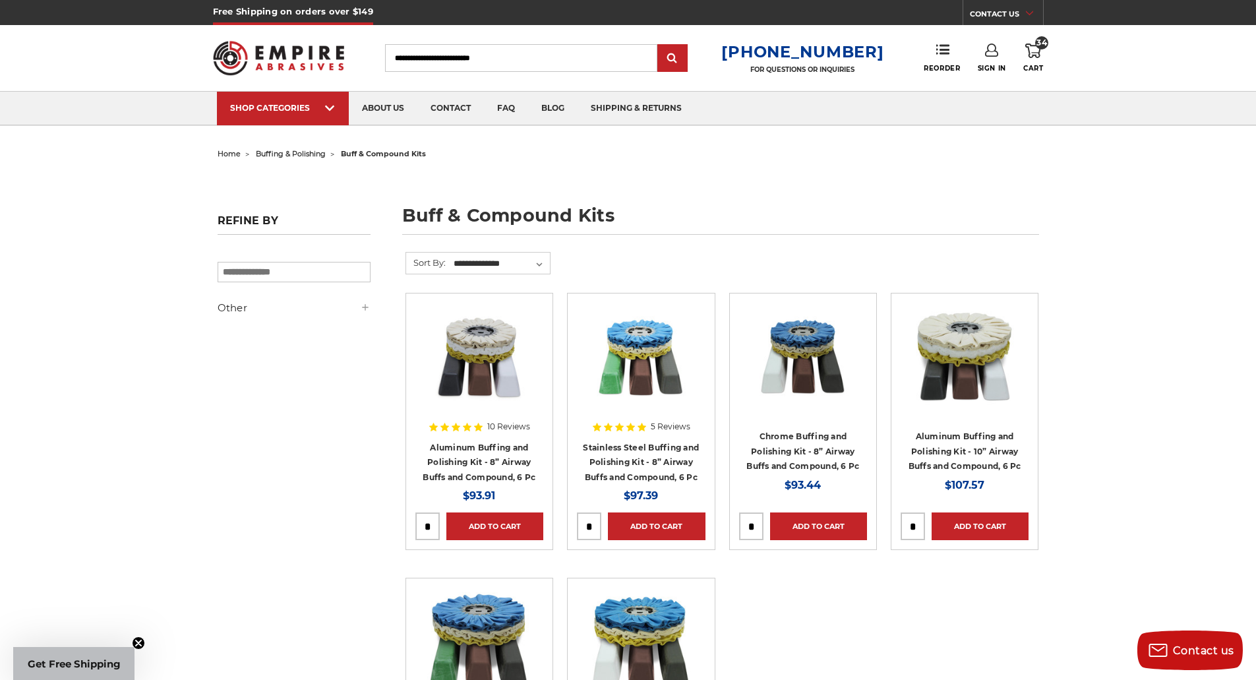
click at [301, 151] on span "buffing & polishing" at bounding box center [291, 153] width 70 height 9
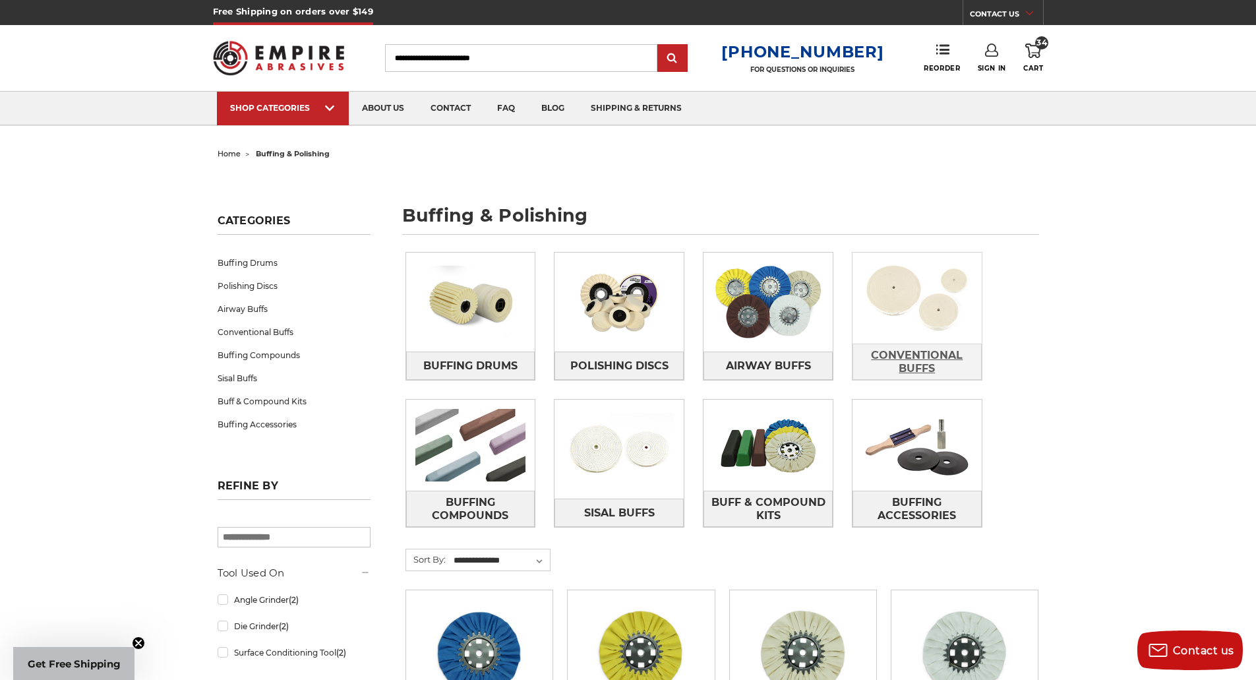
click at [914, 363] on span "Conventional Buffs" at bounding box center [917, 362] width 128 height 36
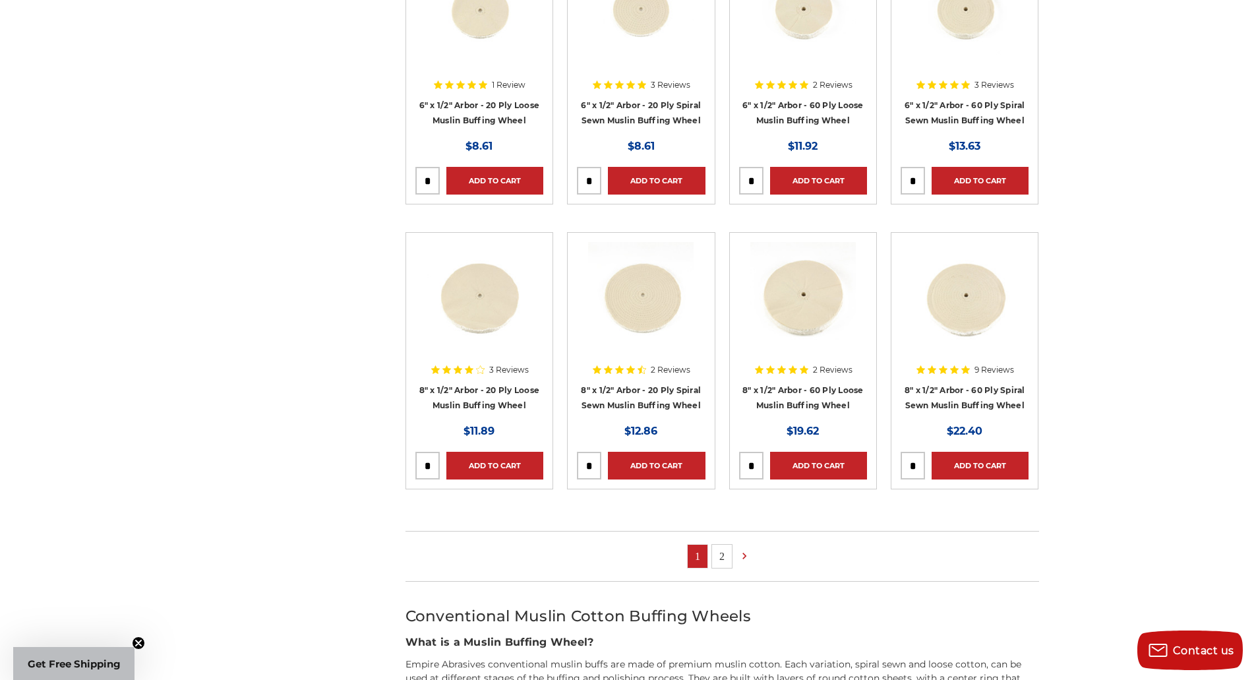
scroll to position [659, 0]
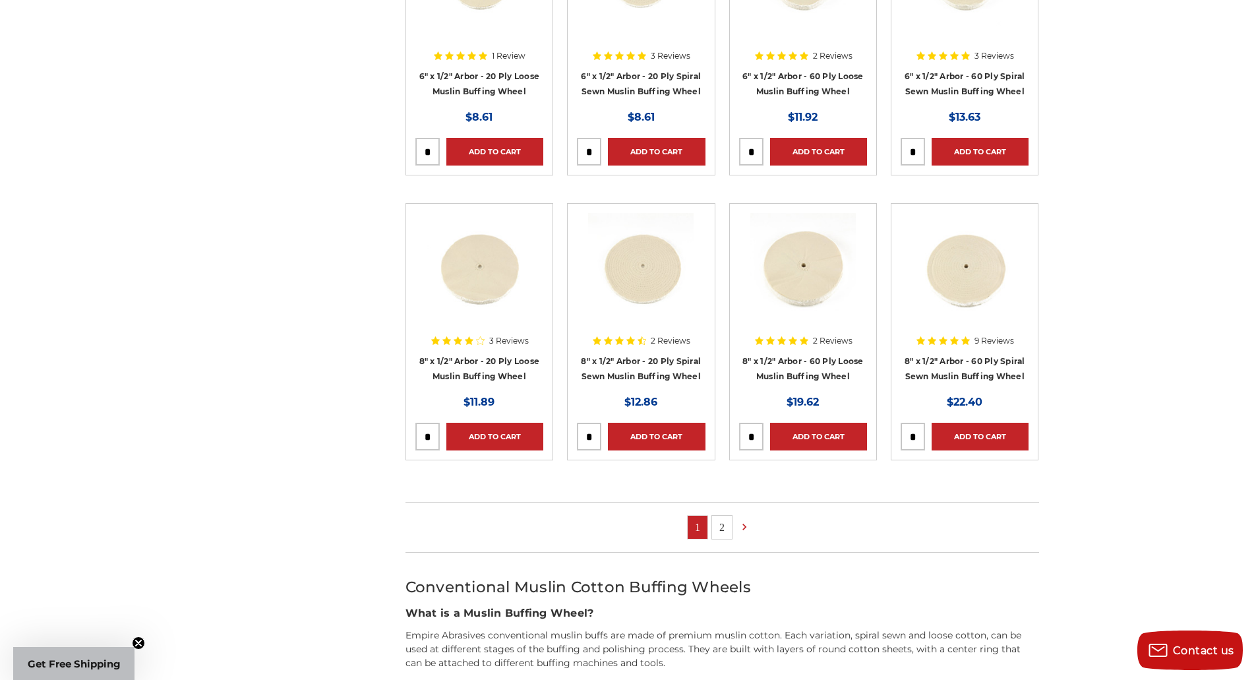
click at [726, 528] on link "2" at bounding box center [722, 527] width 20 height 23
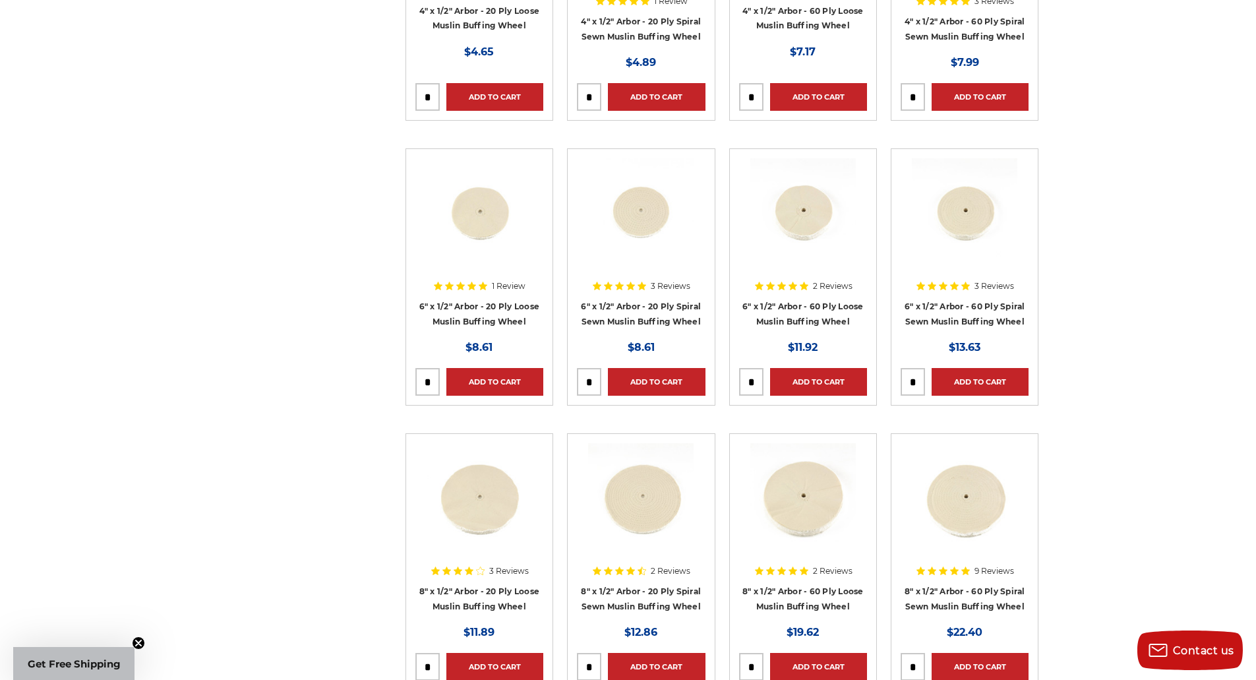
scroll to position [462, 0]
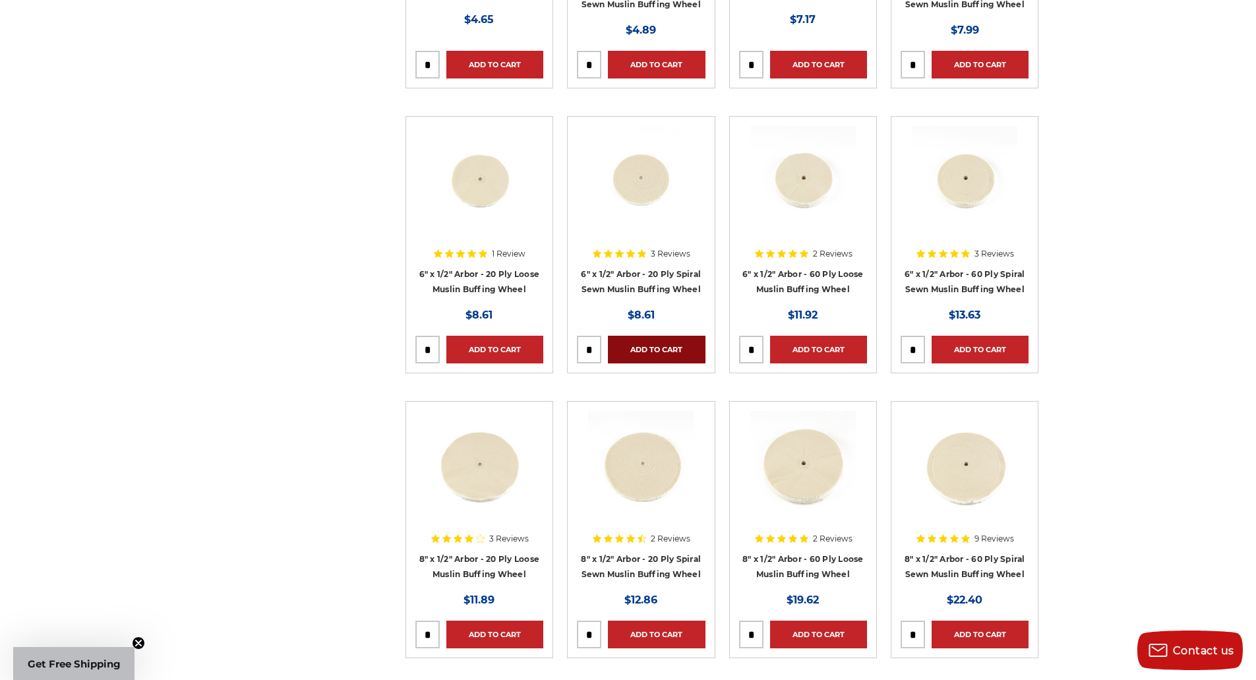
drag, startPoint x: 673, startPoint y: 347, endPoint x: 681, endPoint y: 330, distance: 19.2
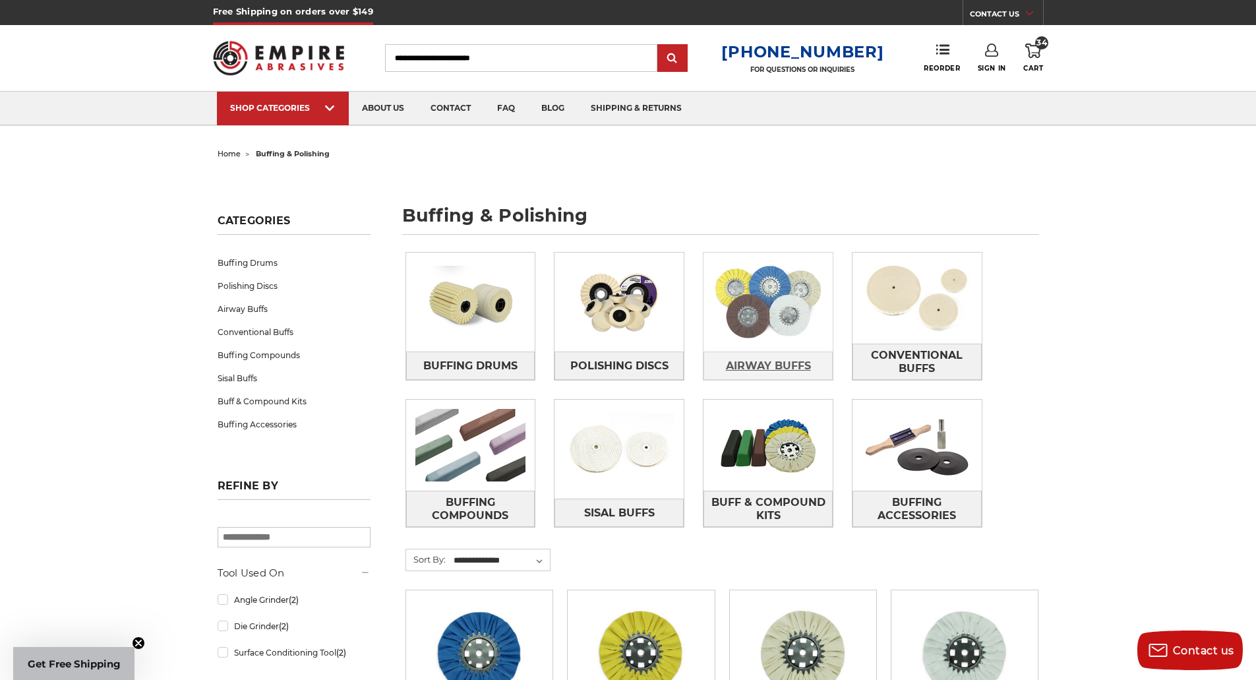
click at [776, 366] on span "Airway Buffs" at bounding box center [768, 366] width 85 height 22
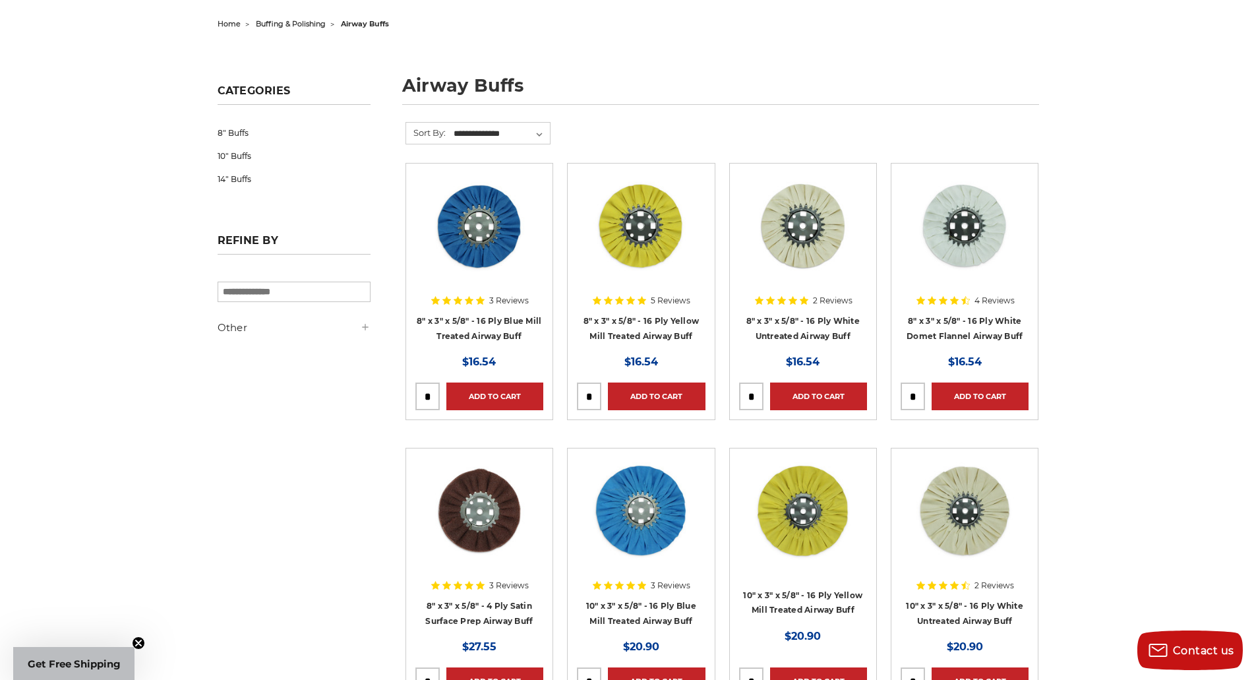
scroll to position [132, 0]
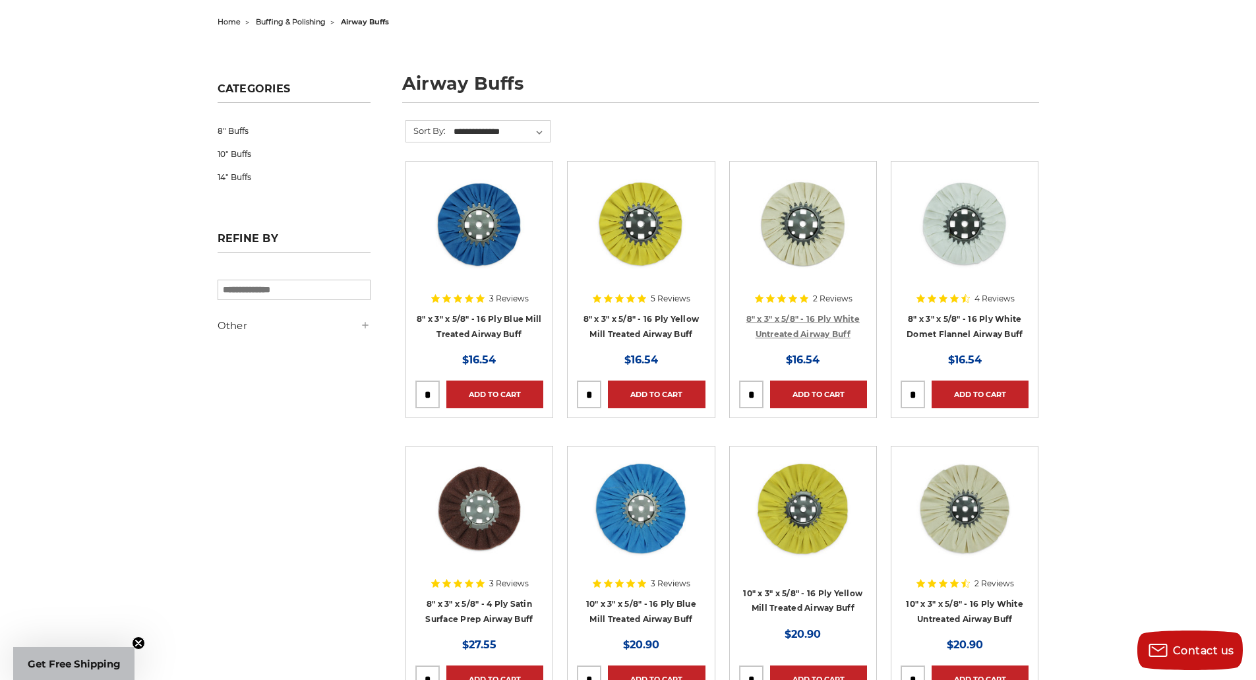
click at [795, 329] on link "8" x 3" x 5/8" - 16 Ply White Untreated Airway Buff" at bounding box center [802, 326] width 113 height 25
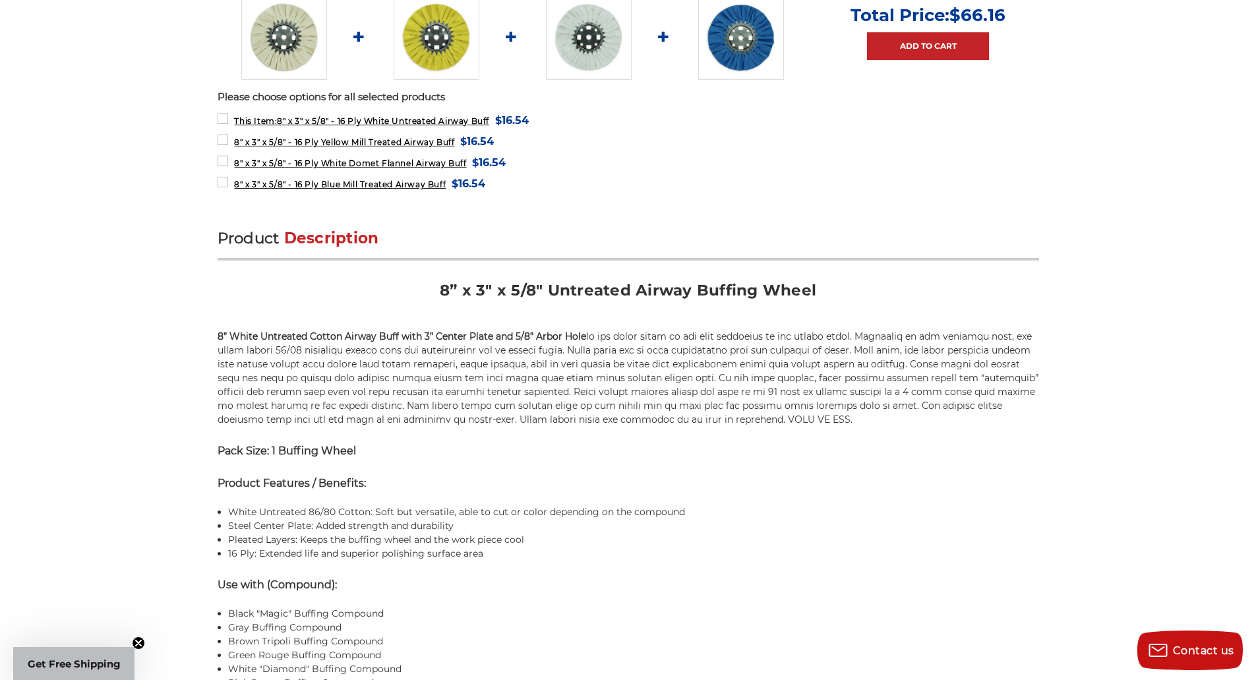
scroll to position [594, 0]
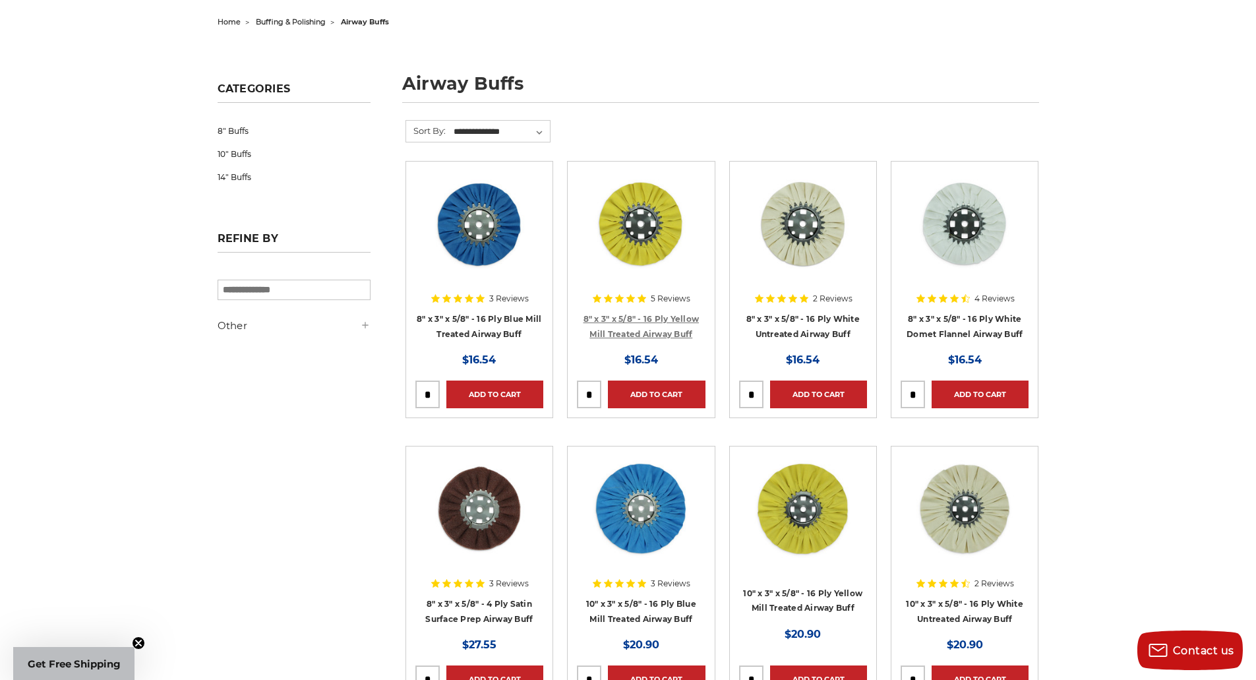
click at [662, 334] on link "8" x 3" x 5/8" - 16 Ply Yellow Mill Treated Airway Buff" at bounding box center [642, 326] width 116 height 25
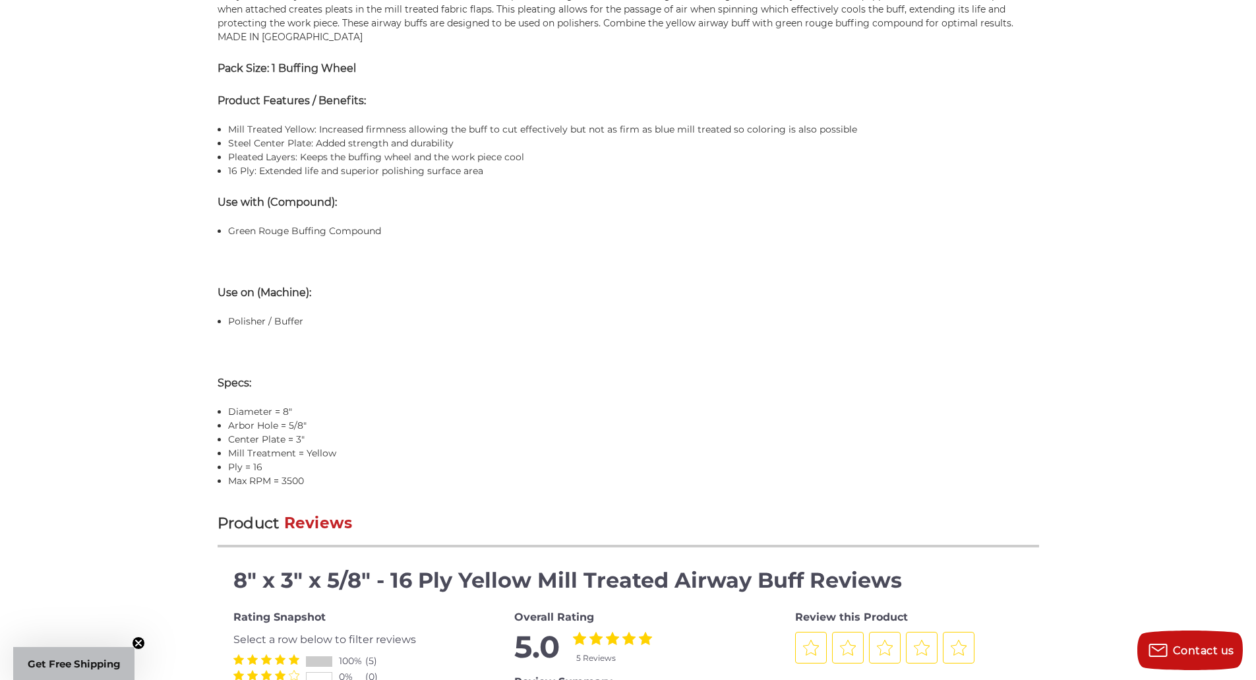
scroll to position [989, 0]
drag, startPoint x: 652, startPoint y: 334, endPoint x: 651, endPoint y: 328, distance: 6.7
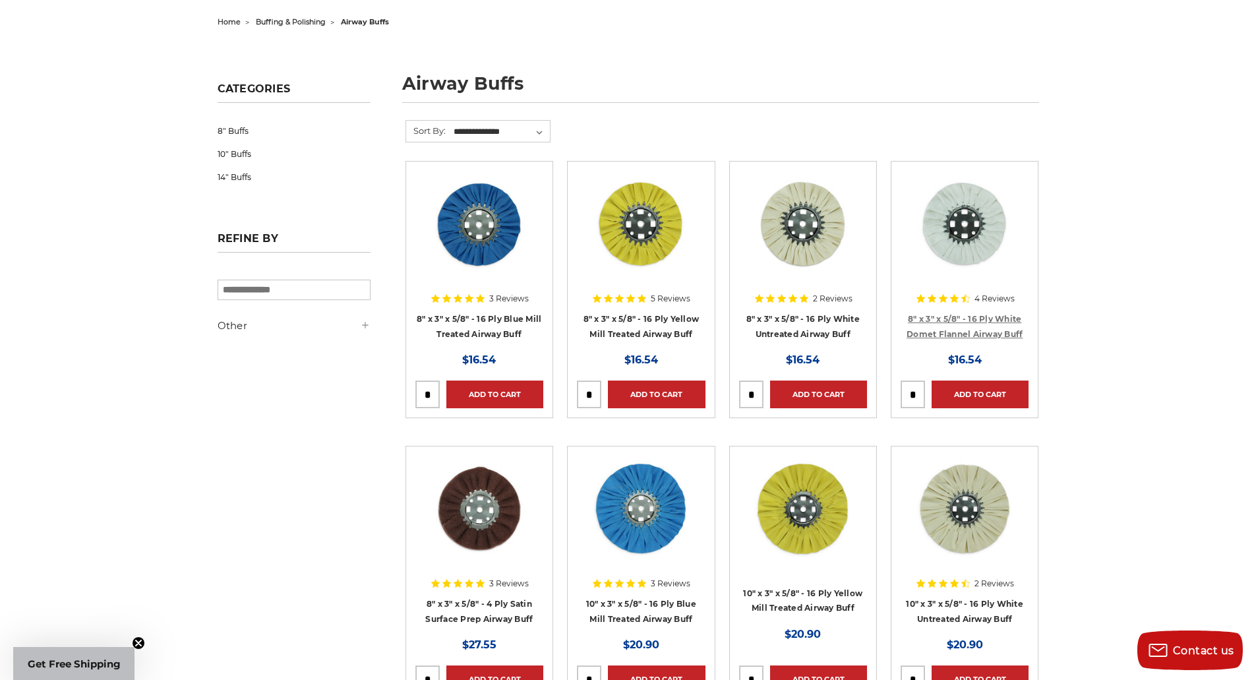
click at [1008, 331] on link "8" x 3" x 5/8" - 16 Ply White Domet Flannel Airway Buff" at bounding box center [965, 326] width 116 height 25
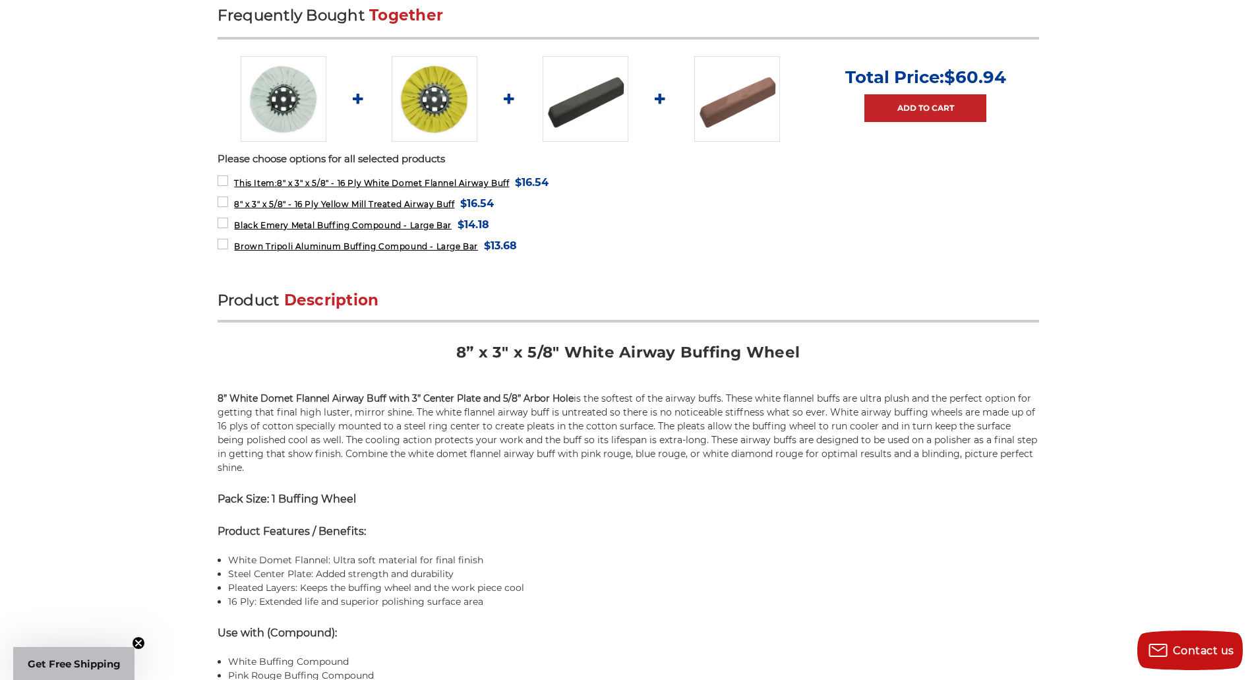
scroll to position [528, 0]
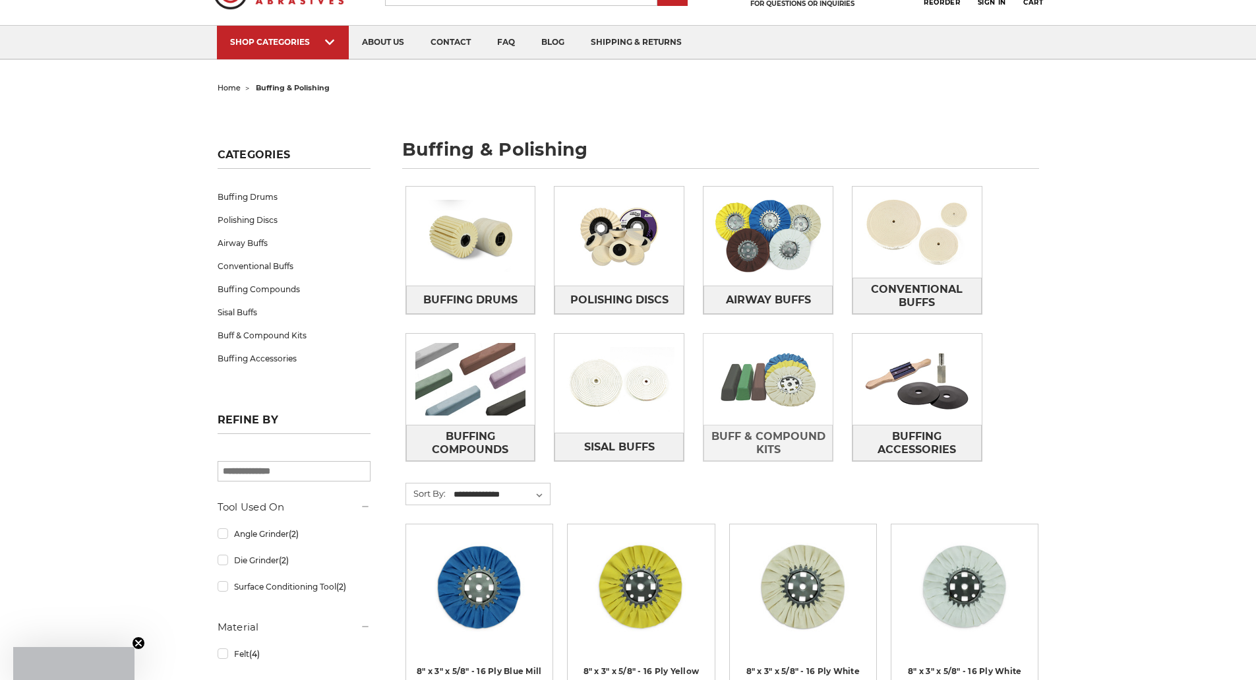
click at [798, 421] on img at bounding box center [768, 379] width 129 height 91
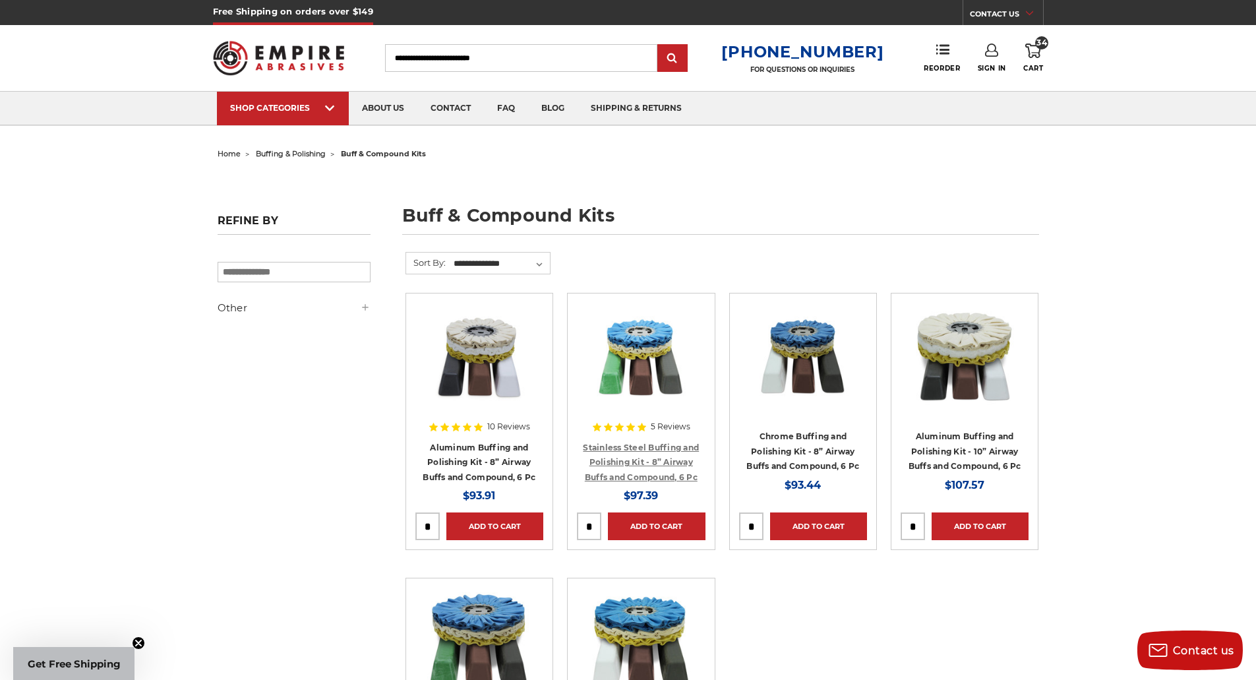
click at [659, 457] on link "Stainless Steel Buffing and Polishing Kit - 8” Airway Buffs and Compound, 6 Pc" at bounding box center [641, 462] width 116 height 40
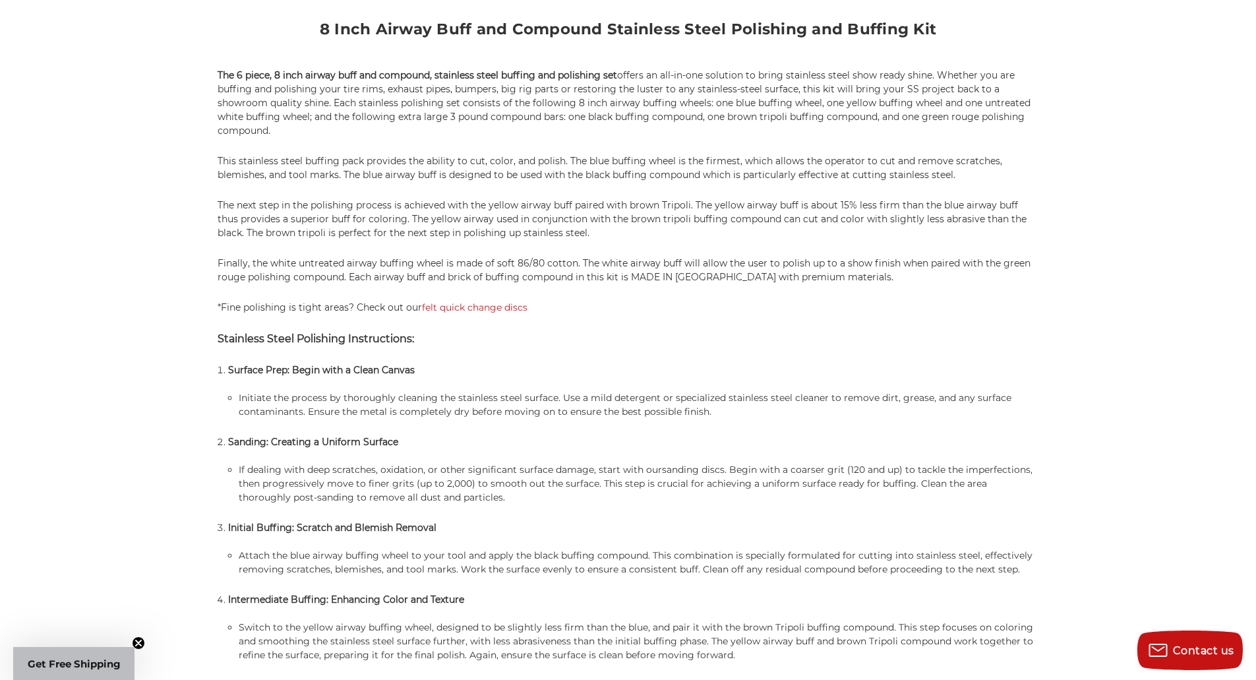
scroll to position [791, 0]
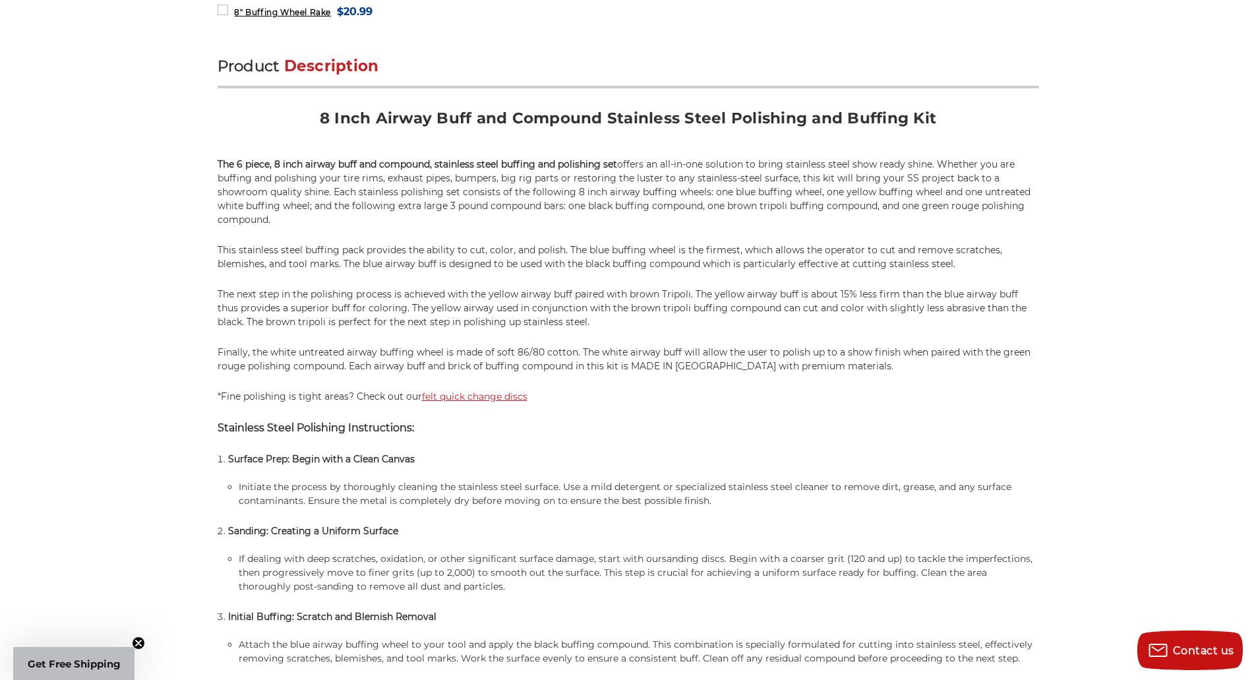
click at [475, 394] on link "felt quick change discs" at bounding box center [475, 396] width 106 height 12
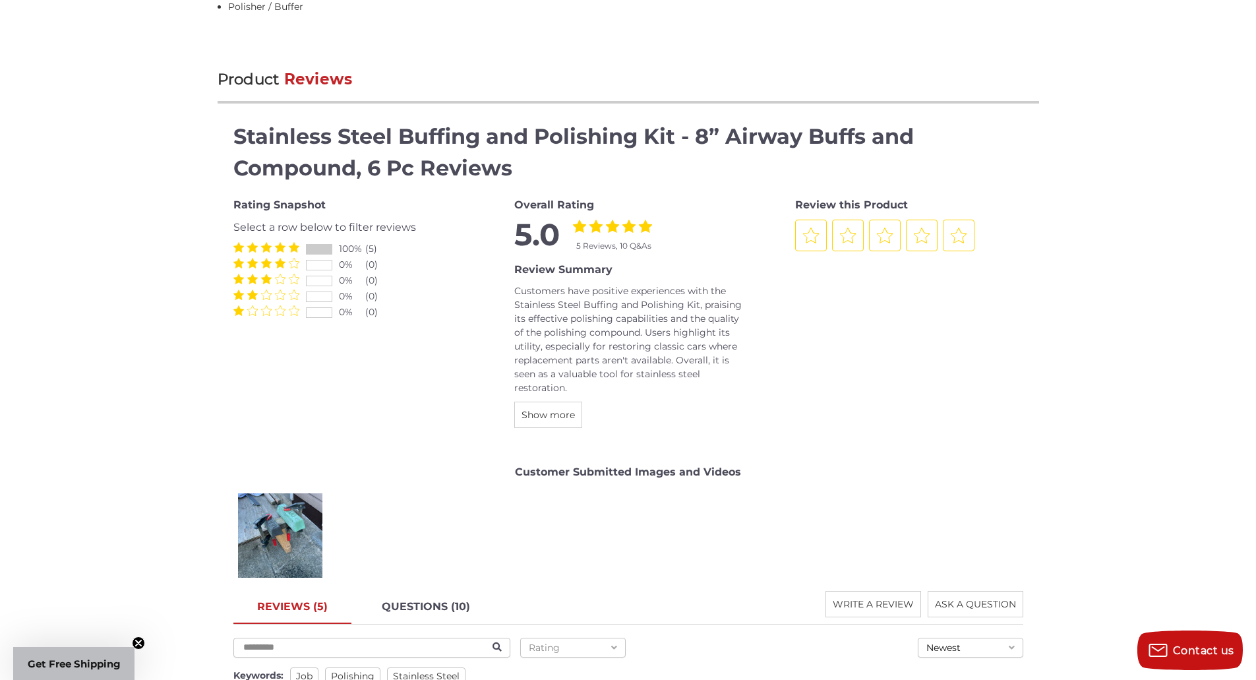
scroll to position [1965, 0]
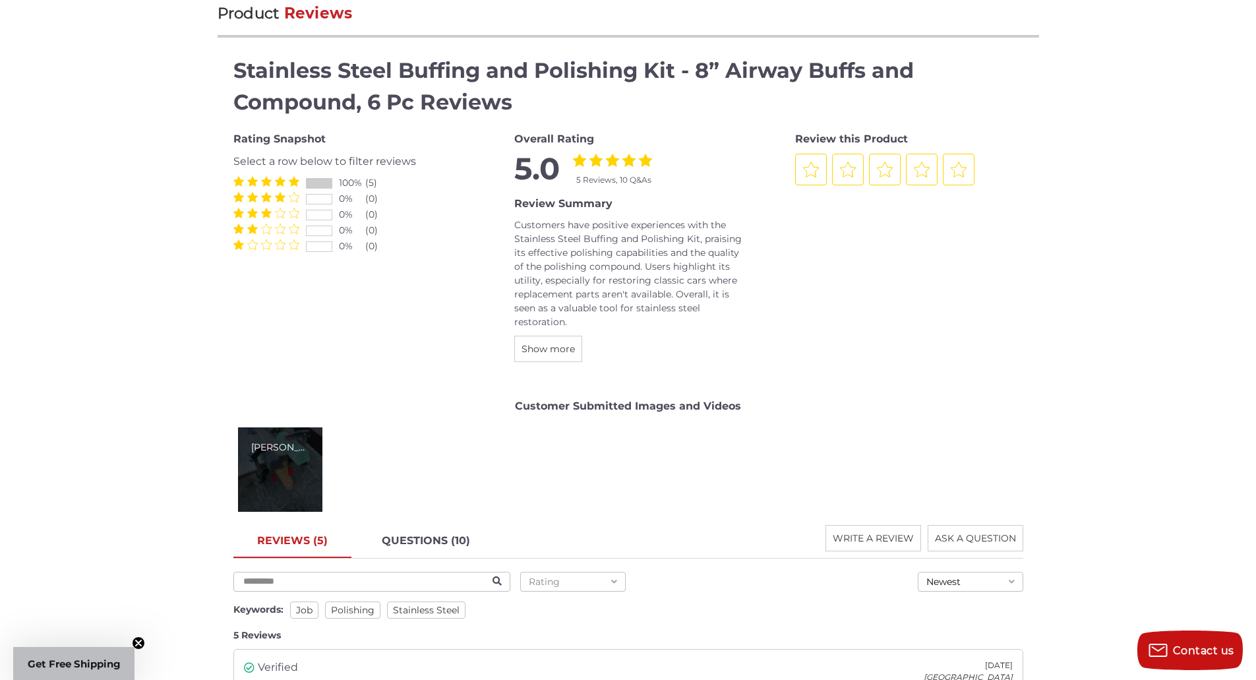
click at [297, 464] on div "Robert B." at bounding box center [280, 469] width 84 height 84
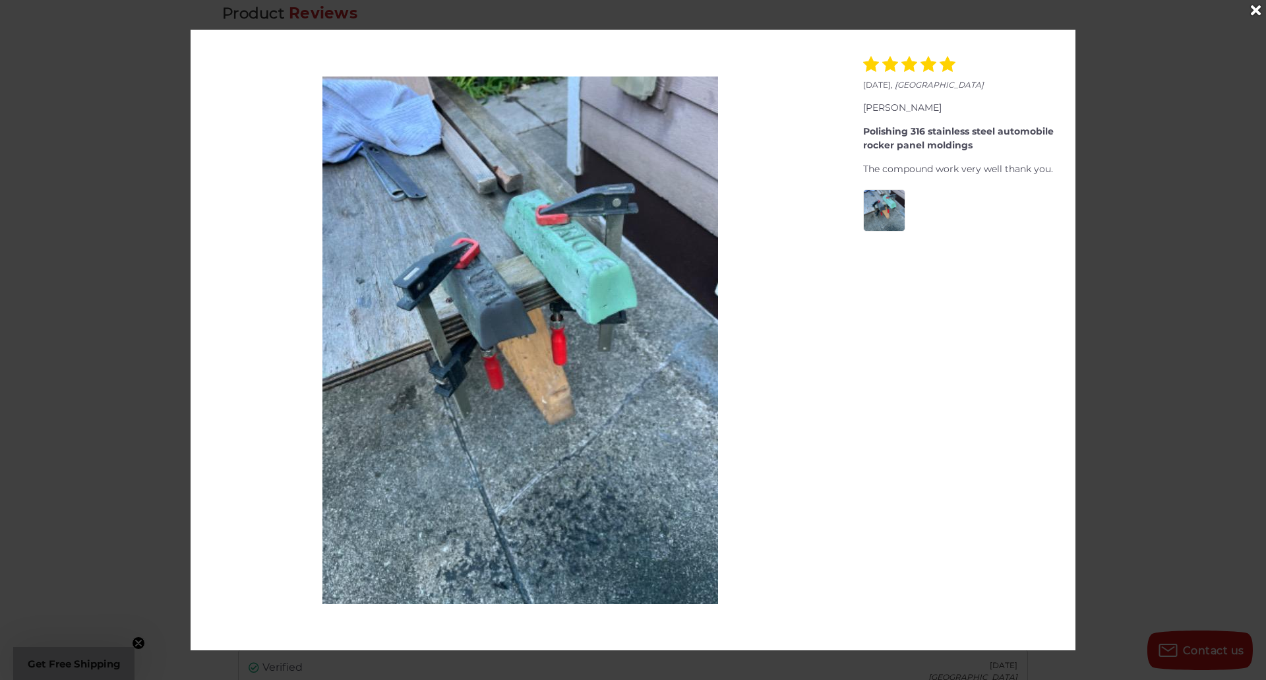
click at [1101, 289] on div at bounding box center [633, 340] width 1266 height 680
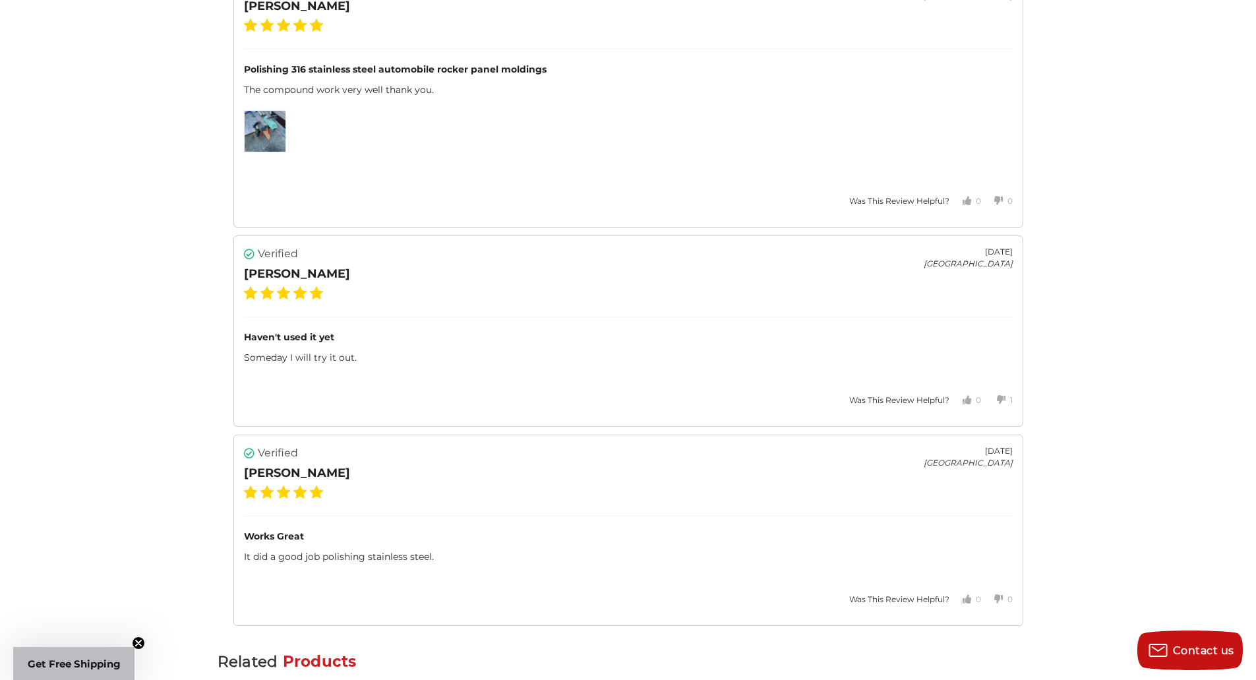
scroll to position [3349, 0]
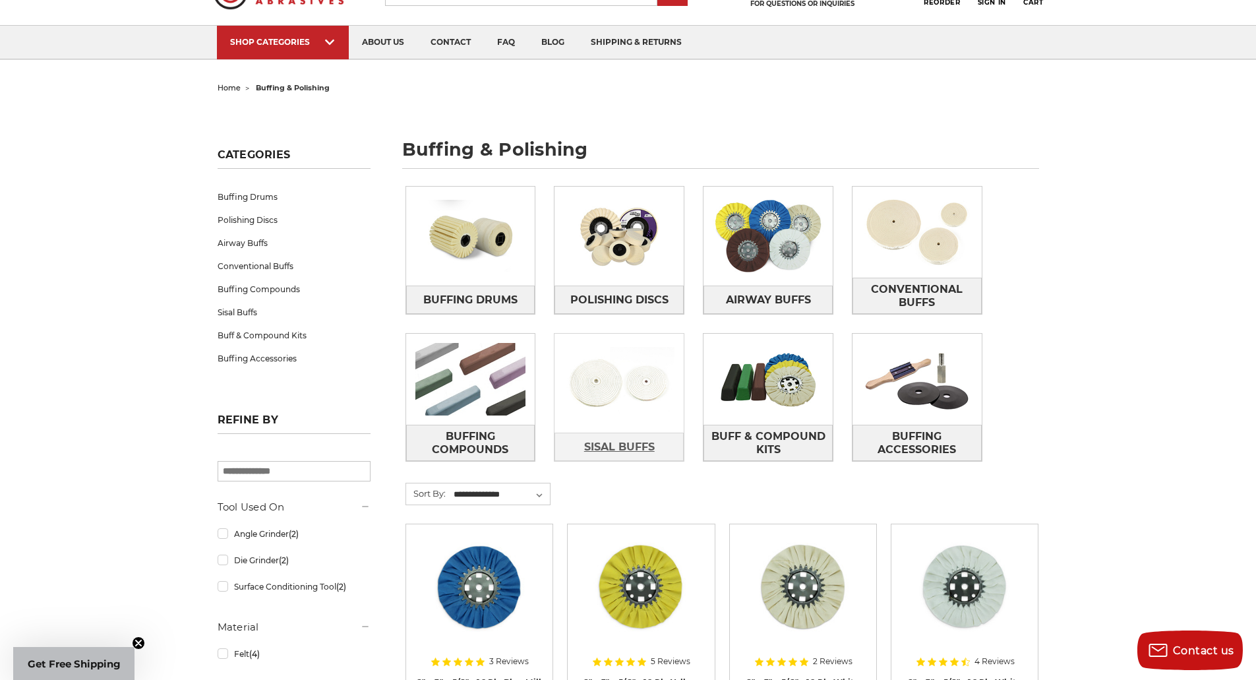
click at [617, 446] on span "Sisal Buffs" at bounding box center [619, 447] width 71 height 22
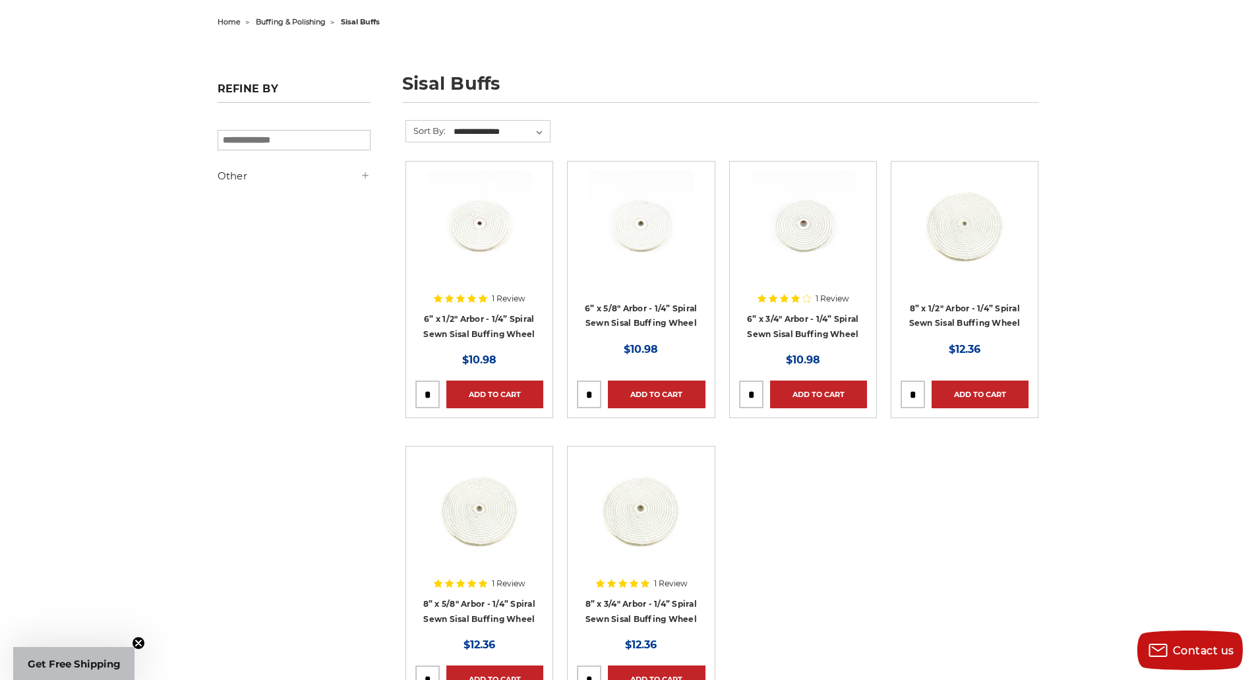
scroll to position [198, 0]
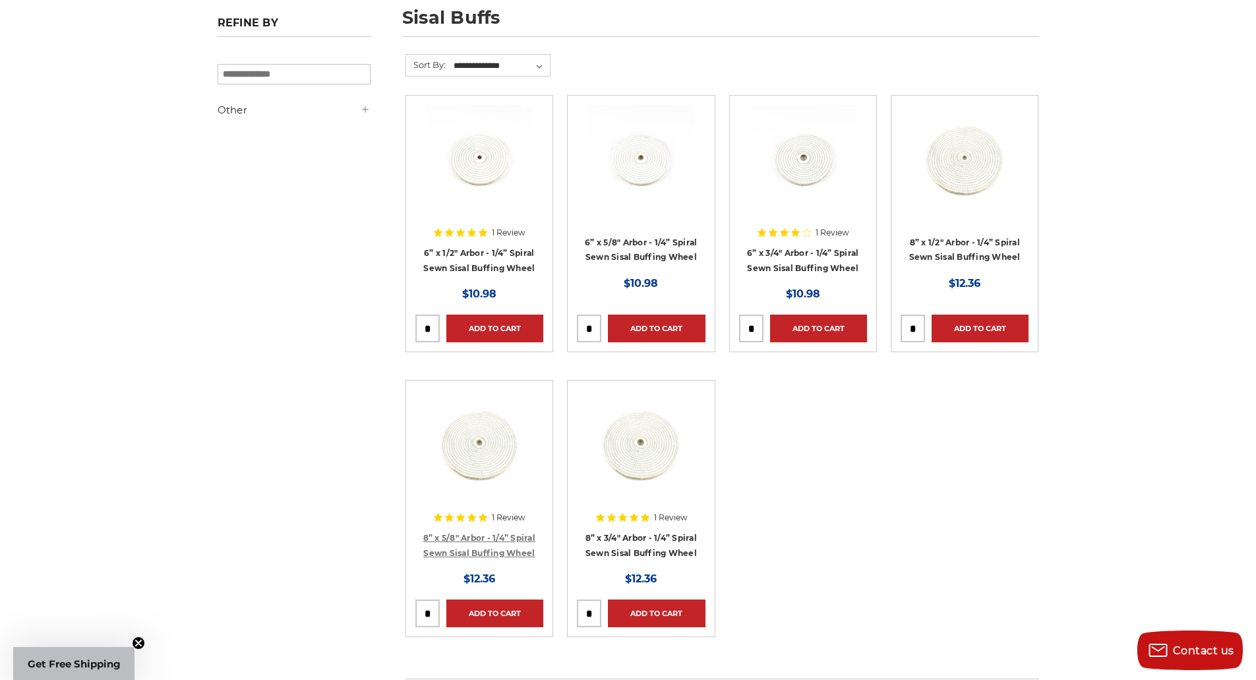
click at [508, 555] on link "8” x 5/8" Arbor - 1/4” Spiral Sewn Sisal Buffing Wheel" at bounding box center [479, 545] width 112 height 25
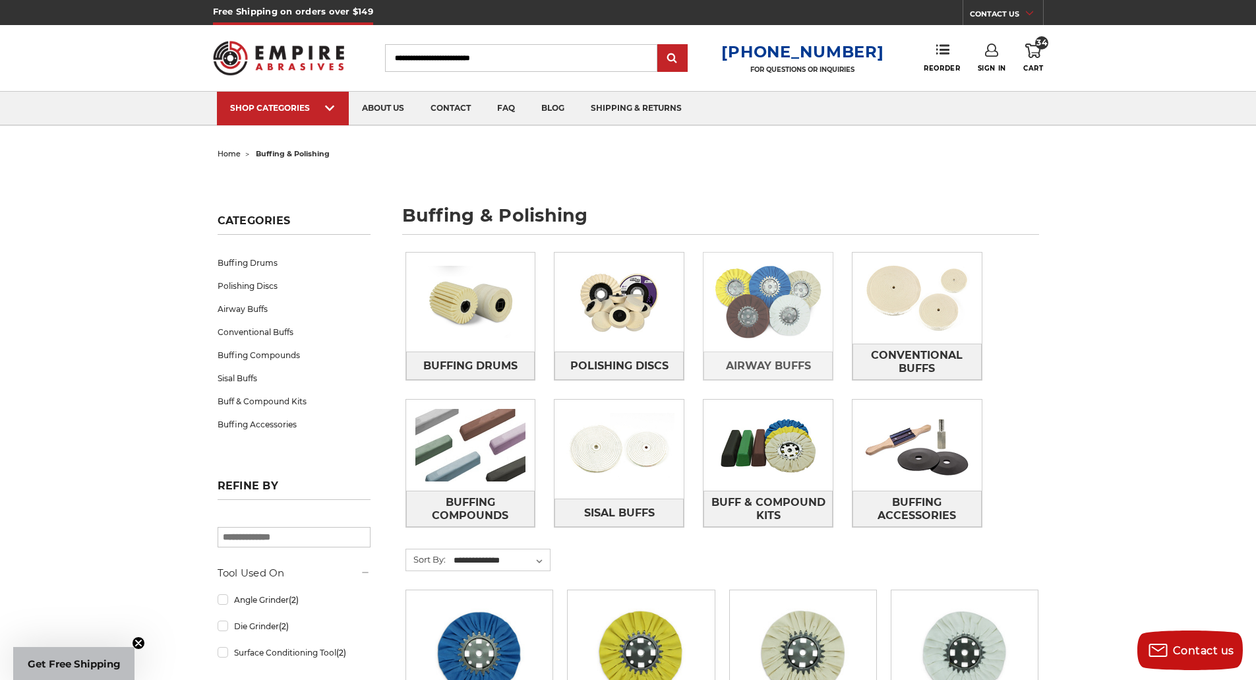
click at [758, 344] on img at bounding box center [768, 302] width 129 height 91
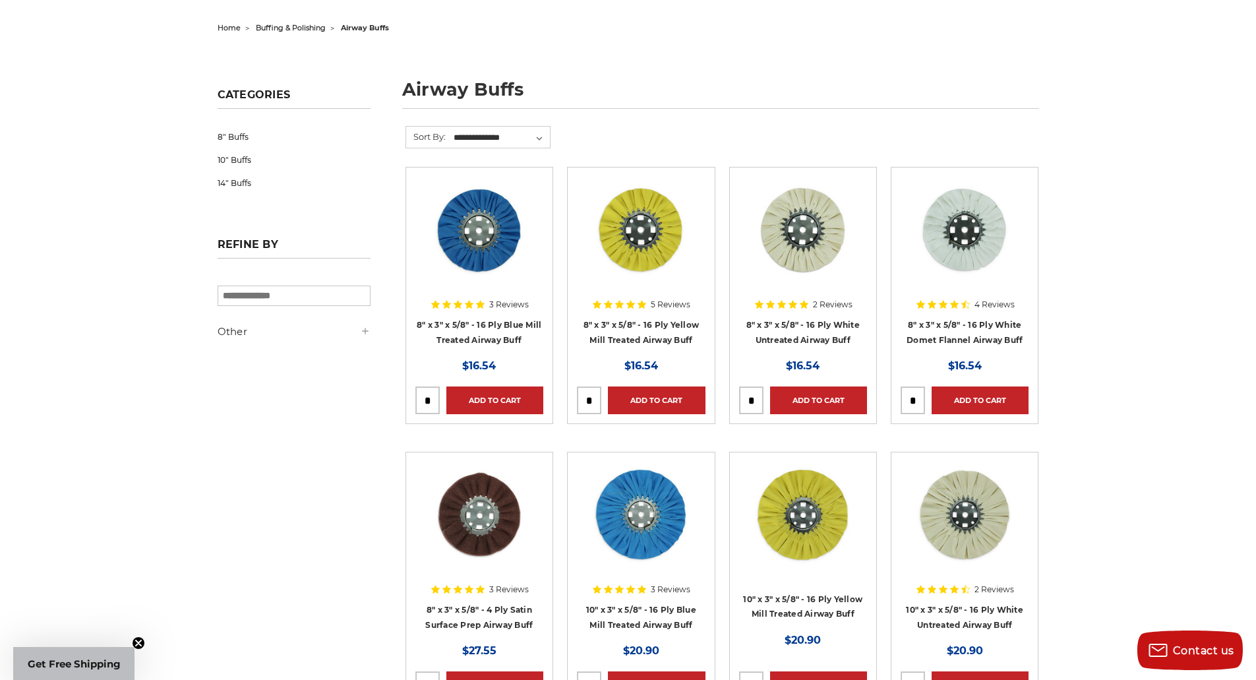
scroll to position [132, 0]
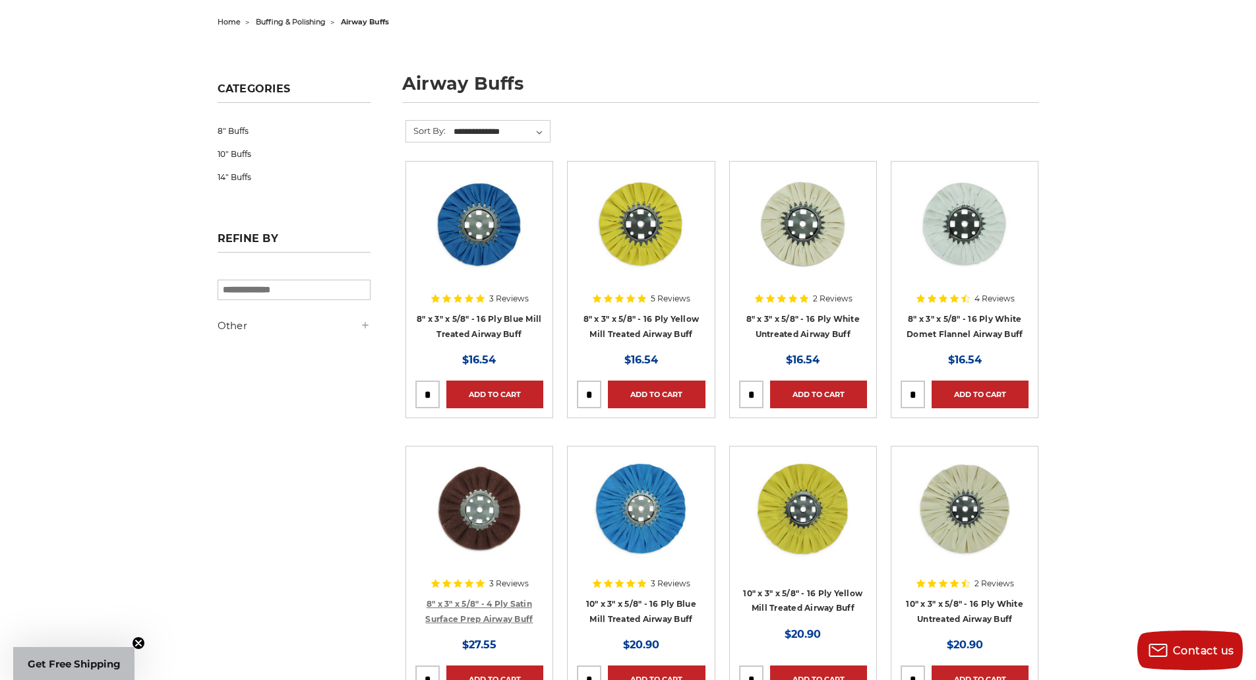
click at [522, 612] on link "8" x 3" x 5/8" - 4 Ply Satin Surface Prep Airway Buff" at bounding box center [478, 611] width 107 height 25
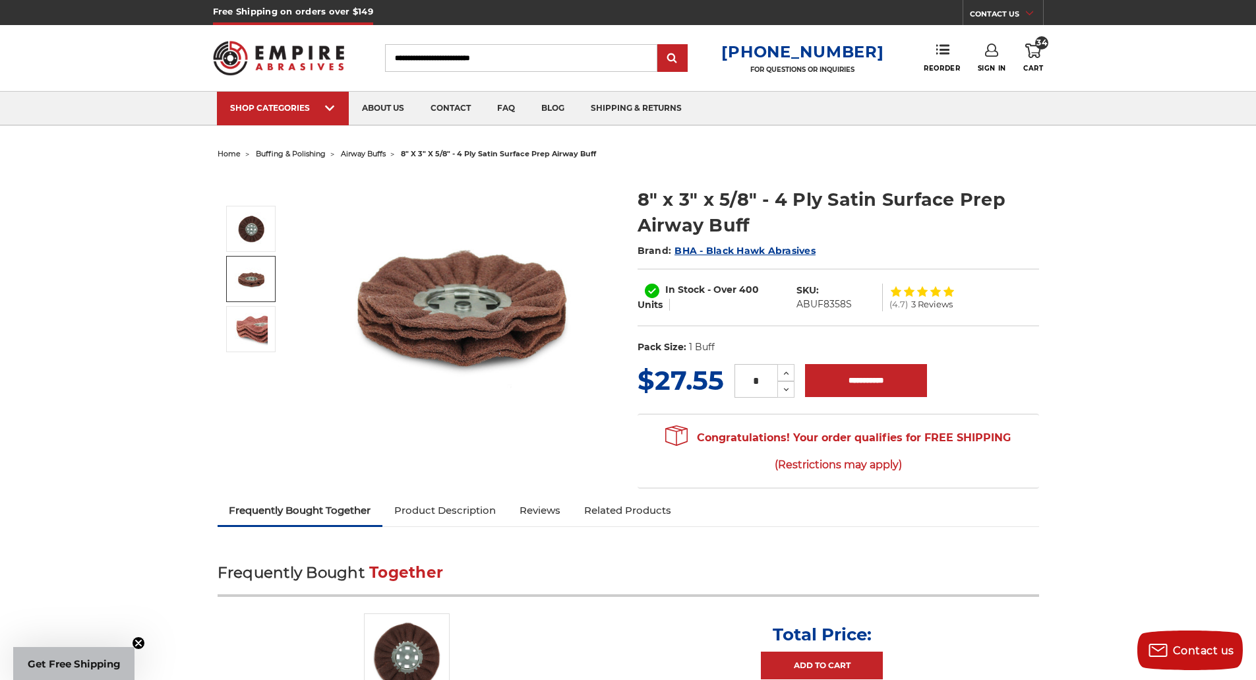
click at [244, 275] on img at bounding box center [251, 278] width 33 height 33
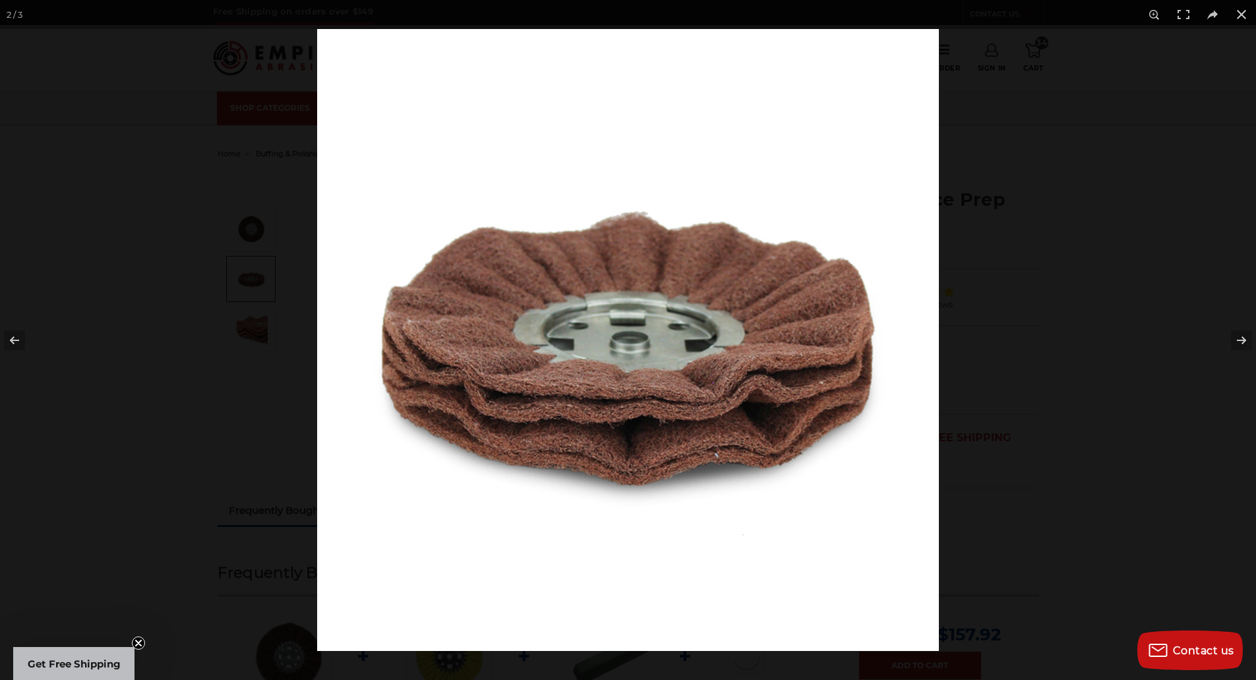
click at [257, 315] on div at bounding box center [628, 340] width 1256 height 680
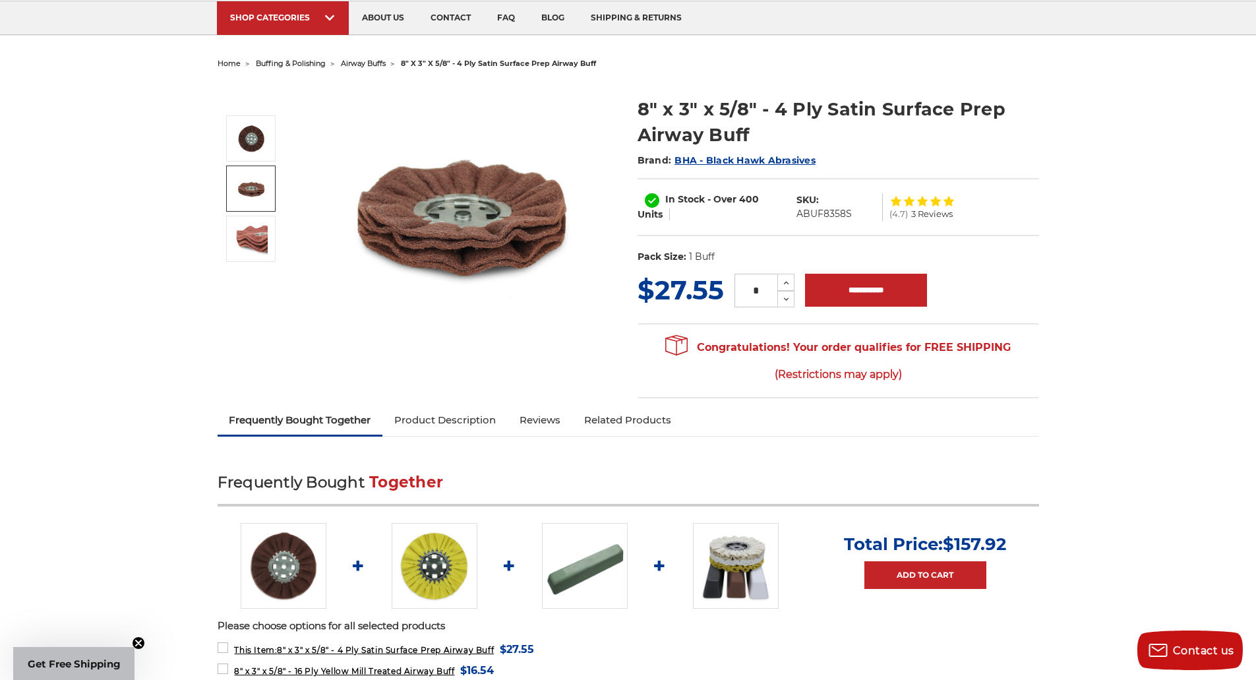
scroll to position [66, 0]
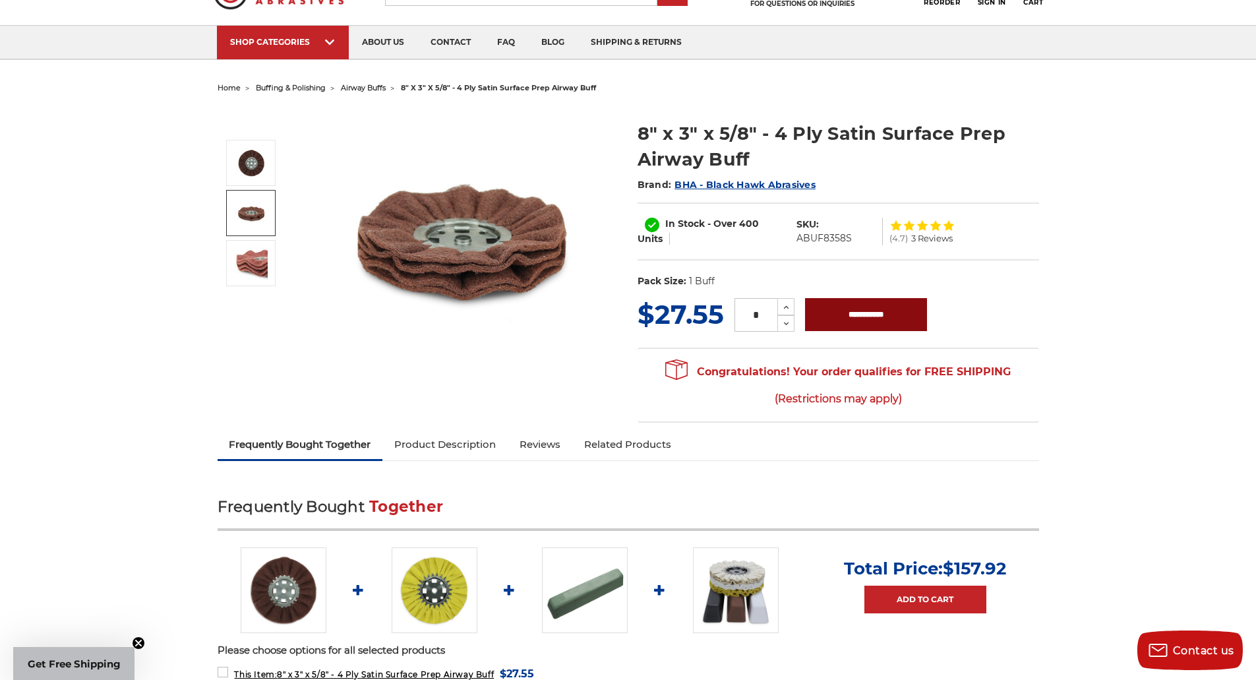
click at [898, 311] on input "**********" at bounding box center [866, 314] width 122 height 33
type input "**********"
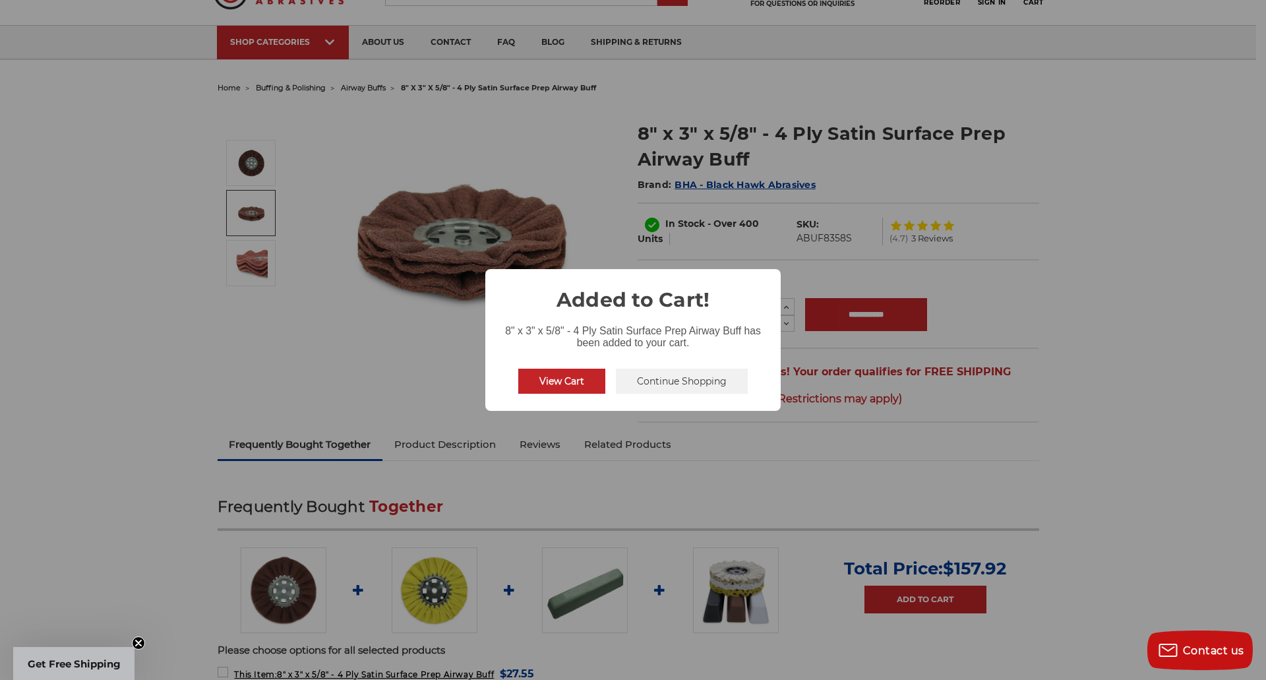
click at [545, 372] on button "View Cart" at bounding box center [561, 381] width 87 height 25
